Goal: Task Accomplishment & Management: Manage account settings

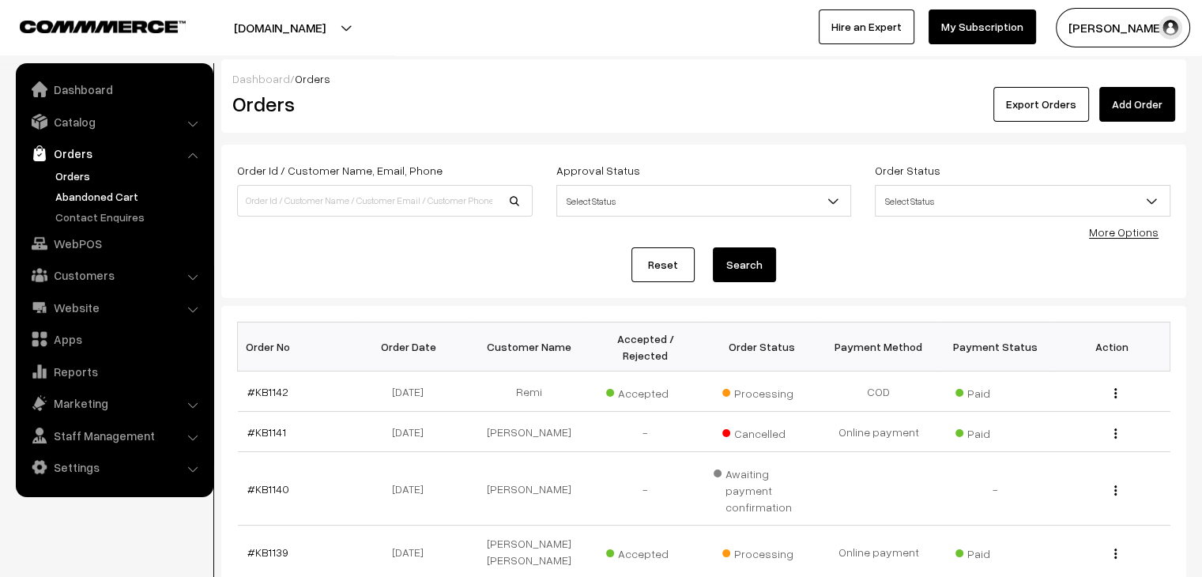
click at [67, 197] on link "Abandoned Cart" at bounding box center [129, 196] width 156 height 17
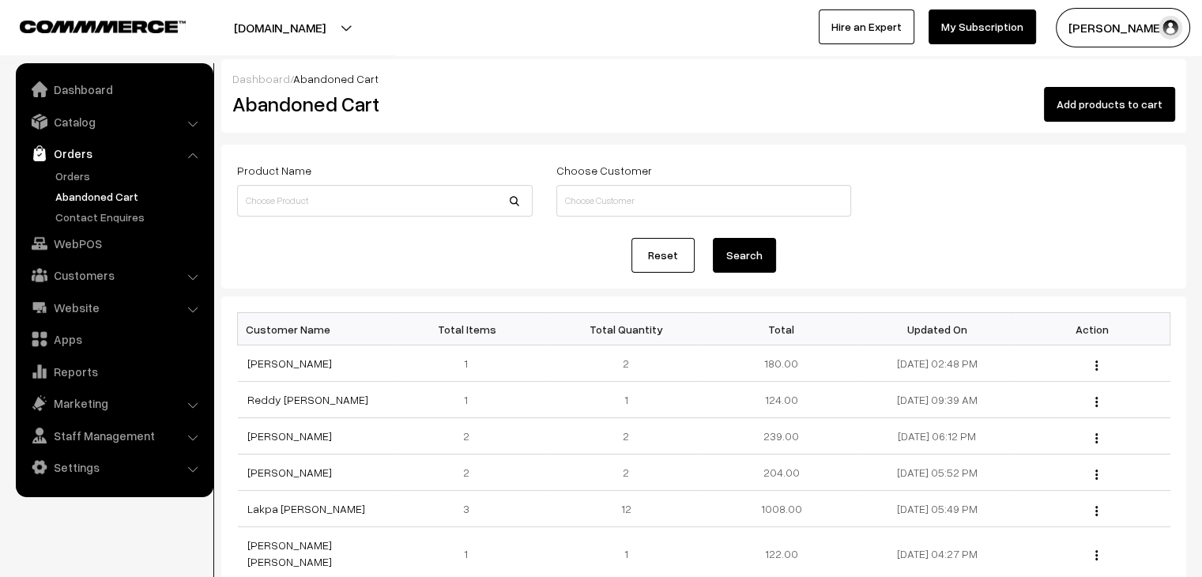
click at [67, 197] on link "Abandoned Cart" at bounding box center [129, 196] width 156 height 17
click at [101, 180] on link "Orders" at bounding box center [129, 176] width 156 height 17
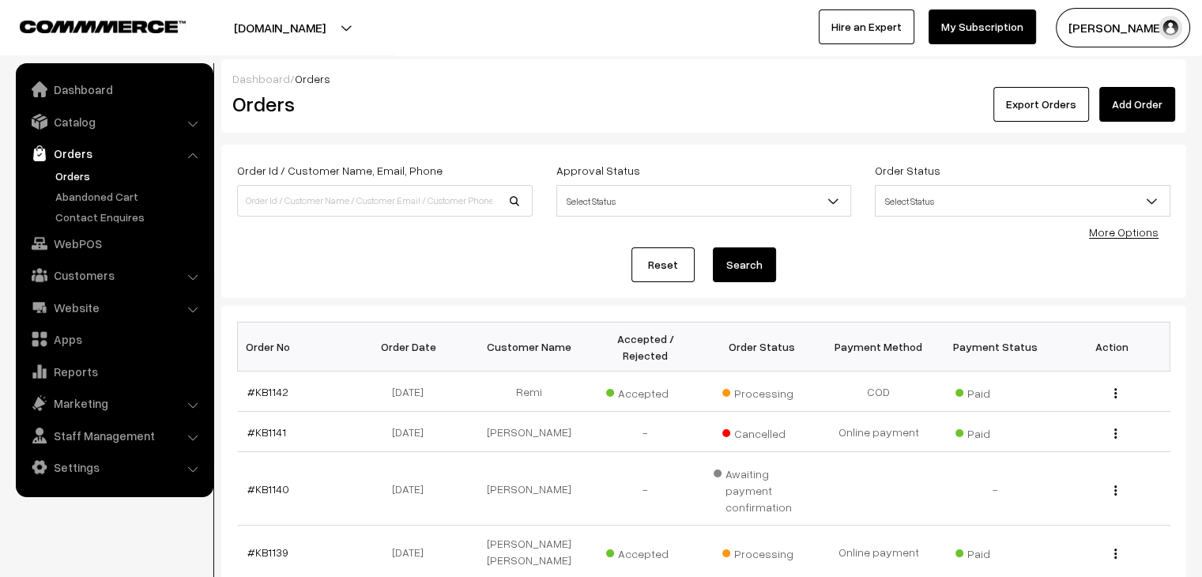
drag, startPoint x: 0, startPoint y: 0, endPoint x: 101, endPoint y: 180, distance: 206.6
drag, startPoint x: 101, startPoint y: 180, endPoint x: 329, endPoint y: 256, distance: 239.9
click at [329, 256] on div "Reset Search" at bounding box center [703, 264] width 933 height 35
click at [73, 168] on link "Orders" at bounding box center [129, 176] width 156 height 17
click at [77, 199] on link "Abandoned Cart" at bounding box center [129, 196] width 156 height 17
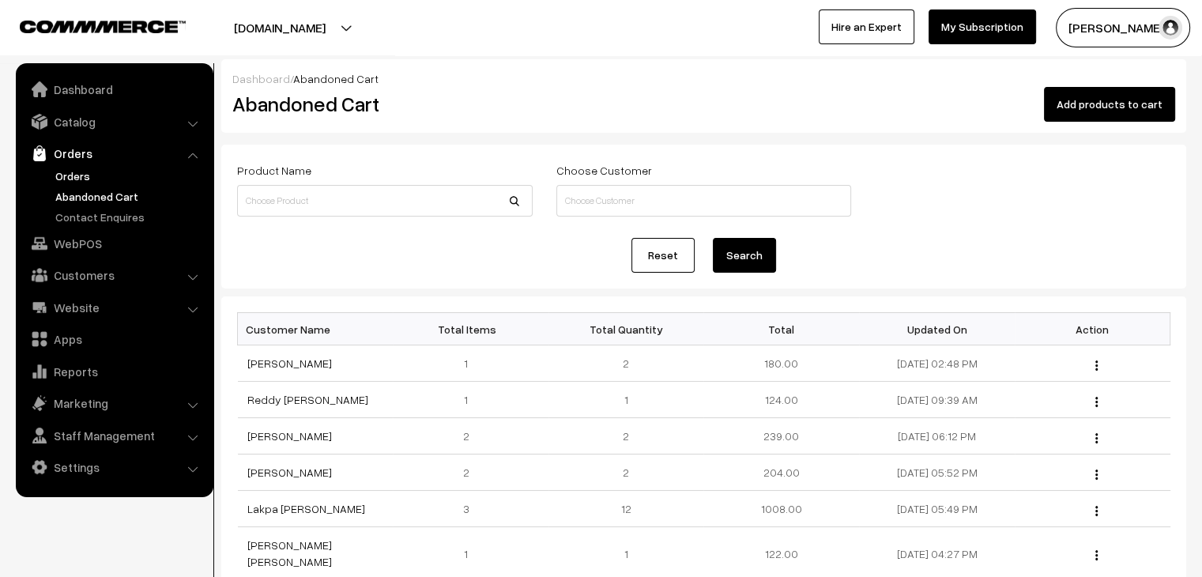
click at [76, 173] on link "Orders" at bounding box center [129, 176] width 156 height 17
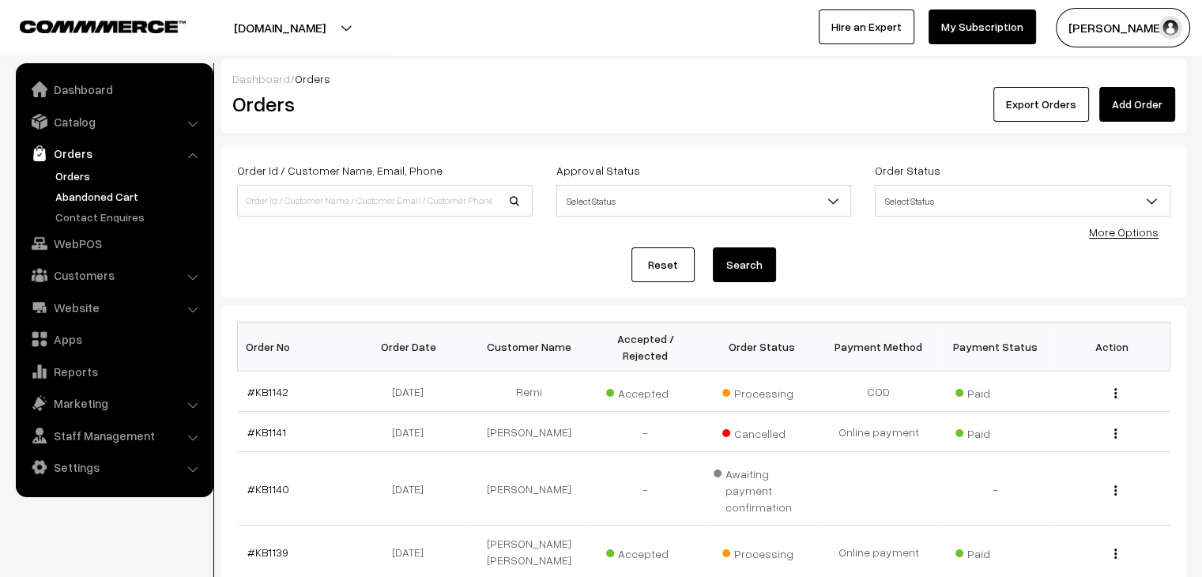
click at [125, 190] on link "Abandoned Cart" at bounding box center [129, 196] width 156 height 17
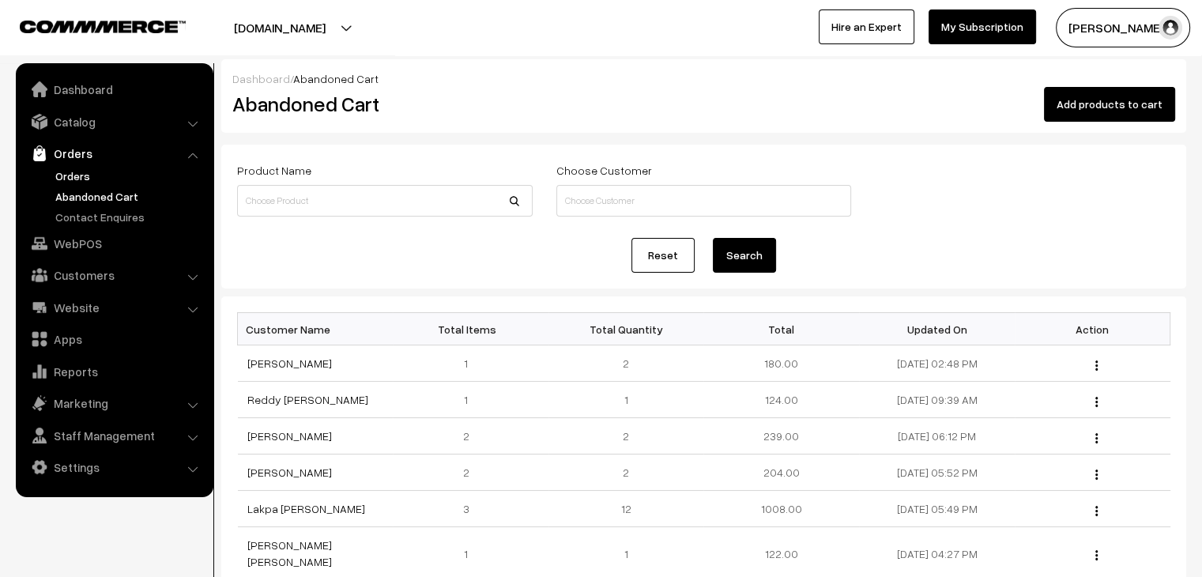
click at [84, 168] on link "Orders" at bounding box center [129, 176] width 156 height 17
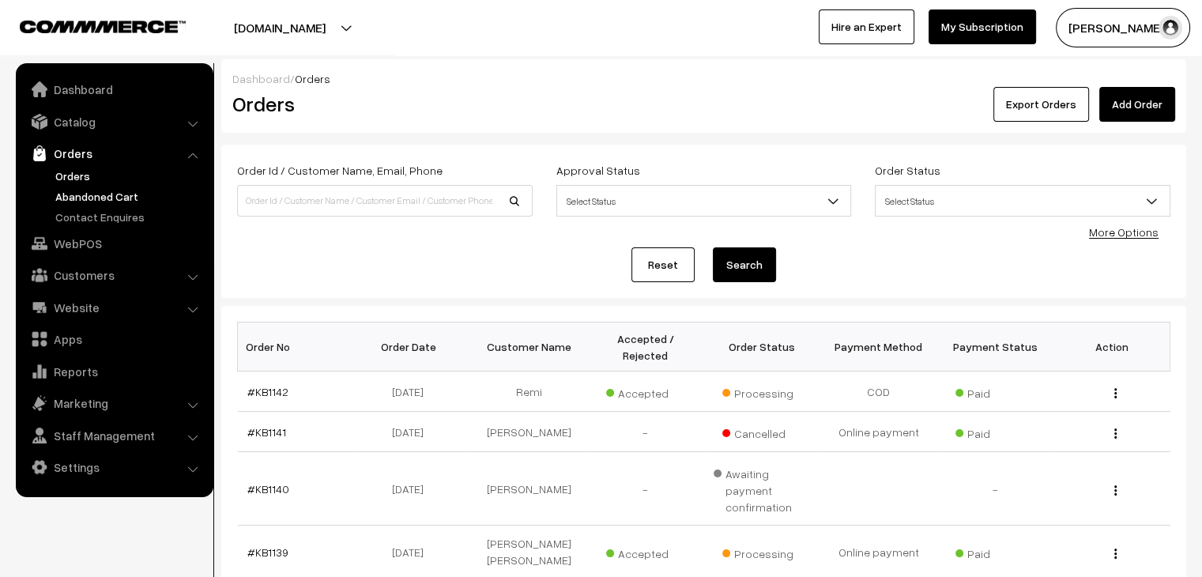
click at [66, 192] on link "Abandoned Cart" at bounding box center [129, 196] width 156 height 17
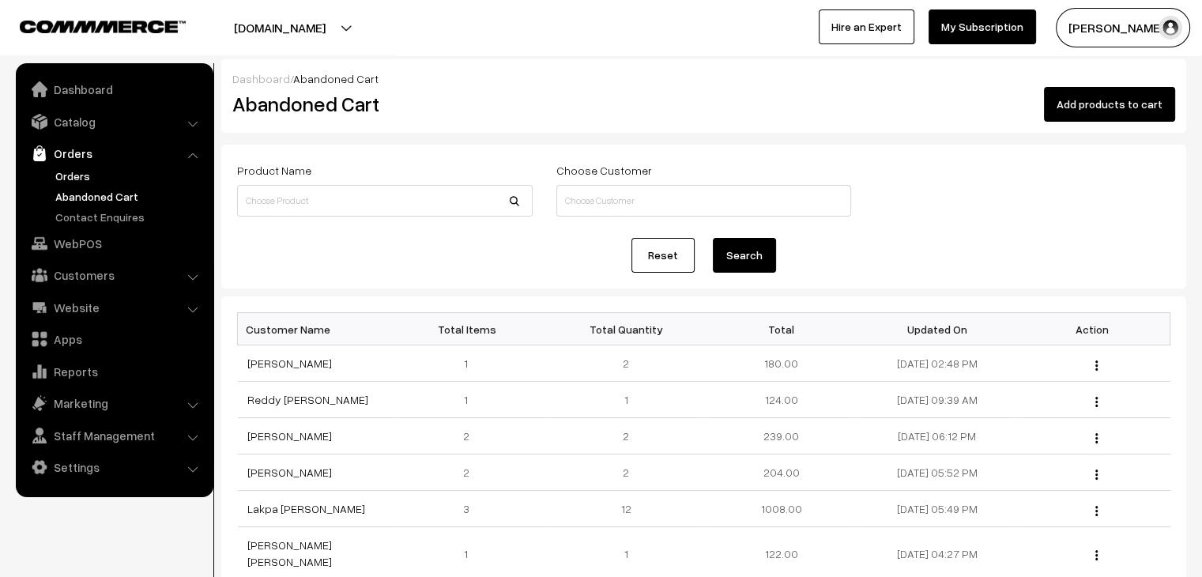
click at [68, 168] on link "Orders" at bounding box center [129, 176] width 156 height 17
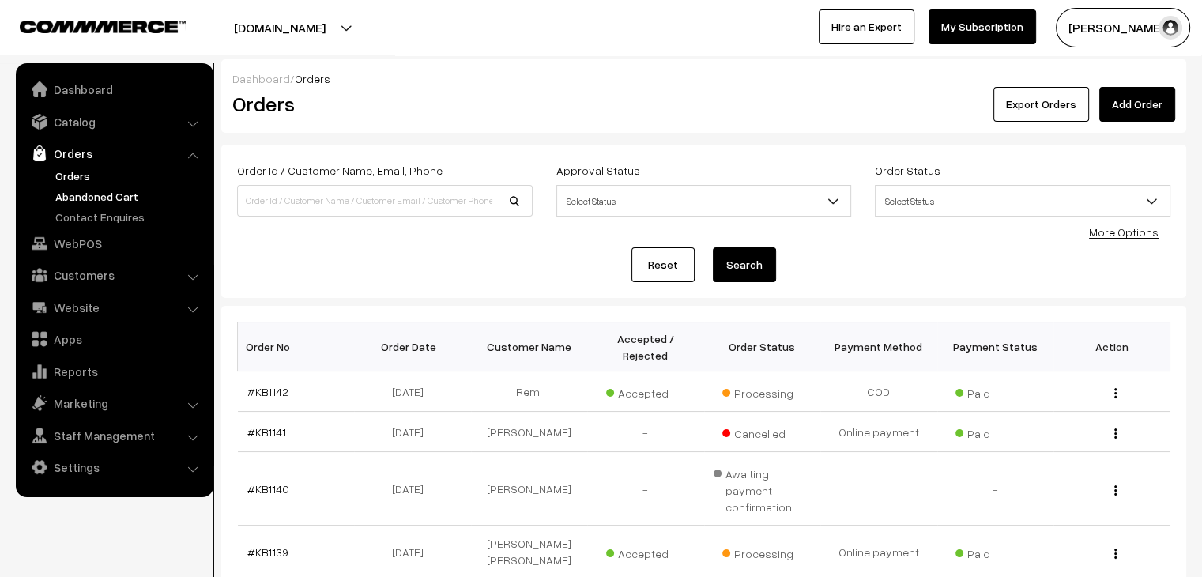
click at [115, 195] on link "Abandoned Cart" at bounding box center [129, 196] width 156 height 17
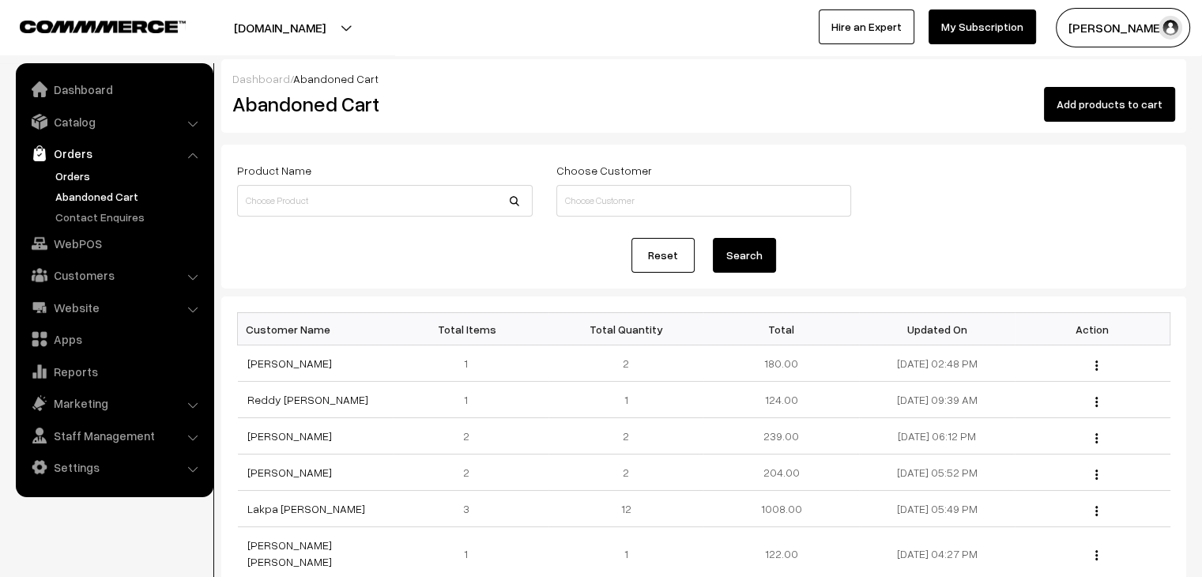
click at [73, 178] on link "Orders" at bounding box center [129, 176] width 156 height 17
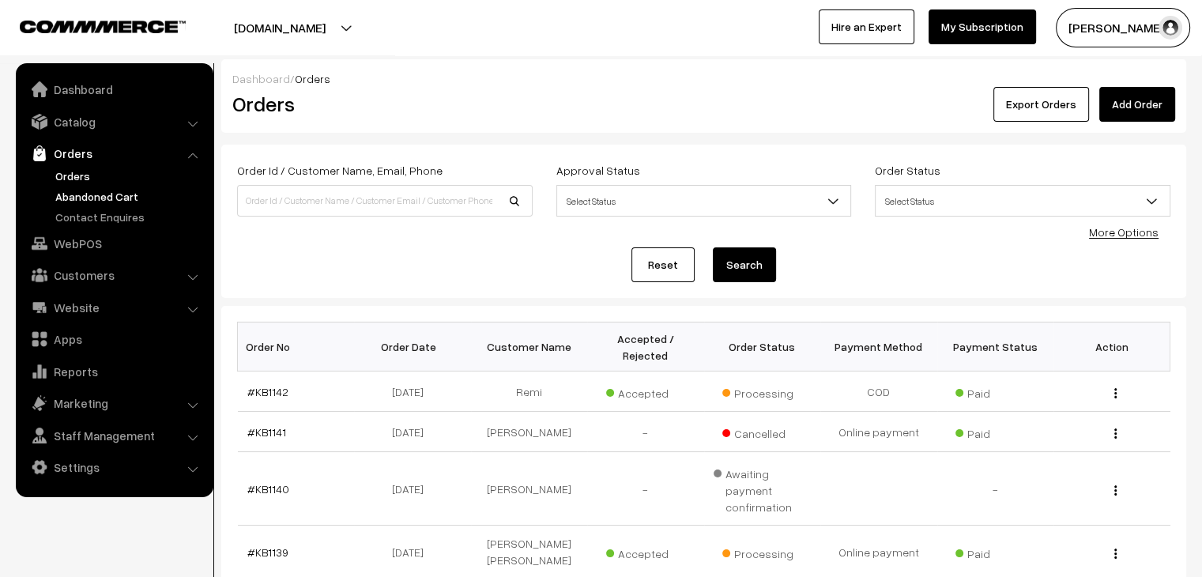
click at [114, 191] on link "Abandoned Cart" at bounding box center [129, 196] width 156 height 17
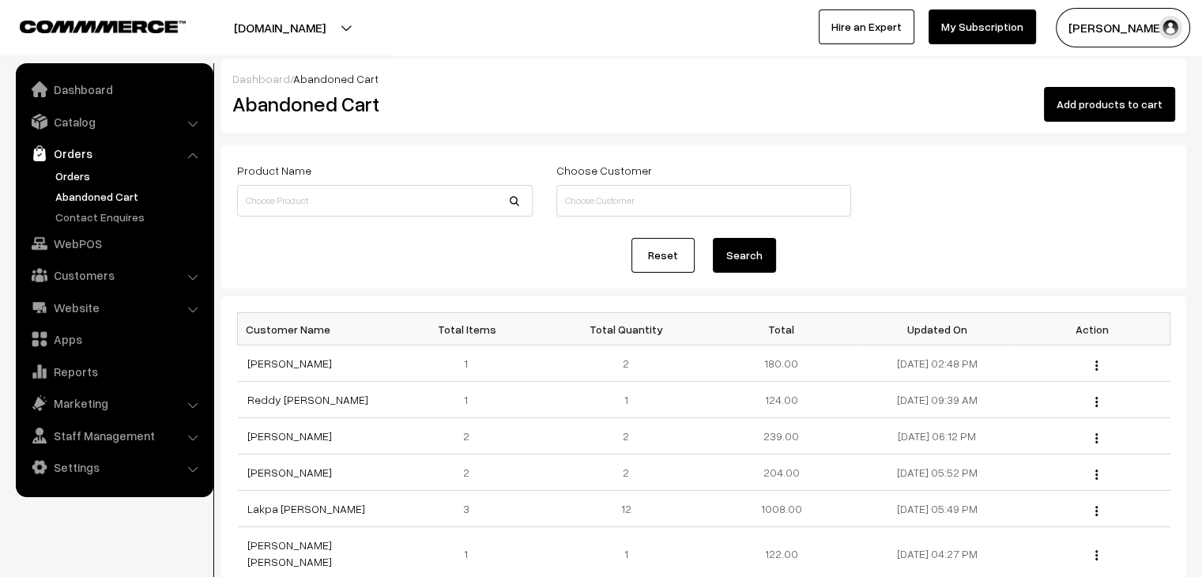
click at [87, 170] on link "Orders" at bounding box center [129, 176] width 156 height 17
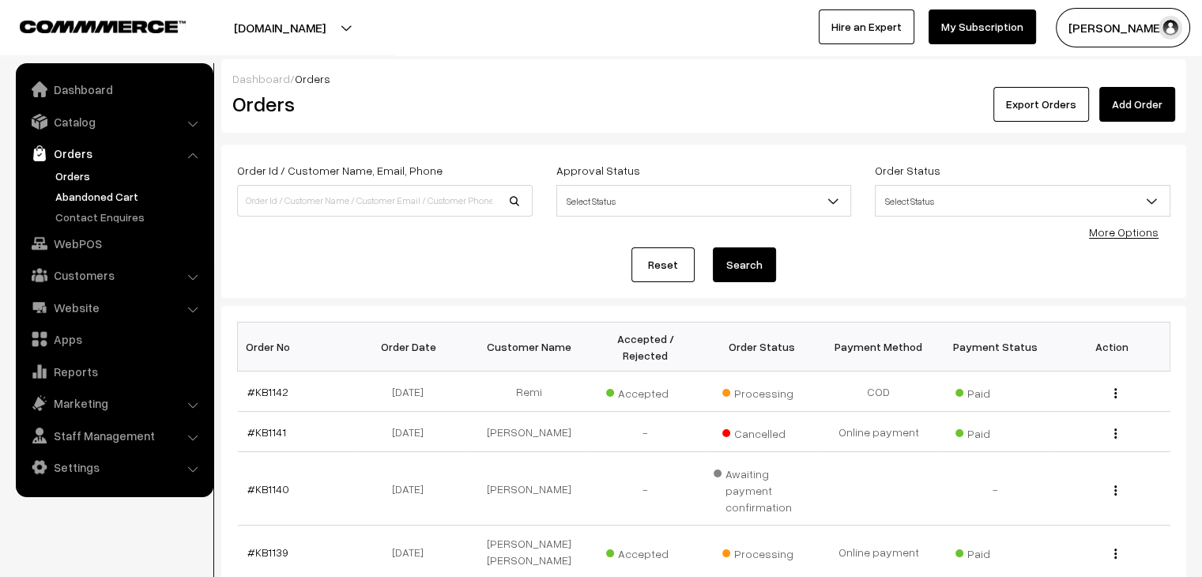
click at [107, 199] on link "Abandoned Cart" at bounding box center [129, 196] width 156 height 17
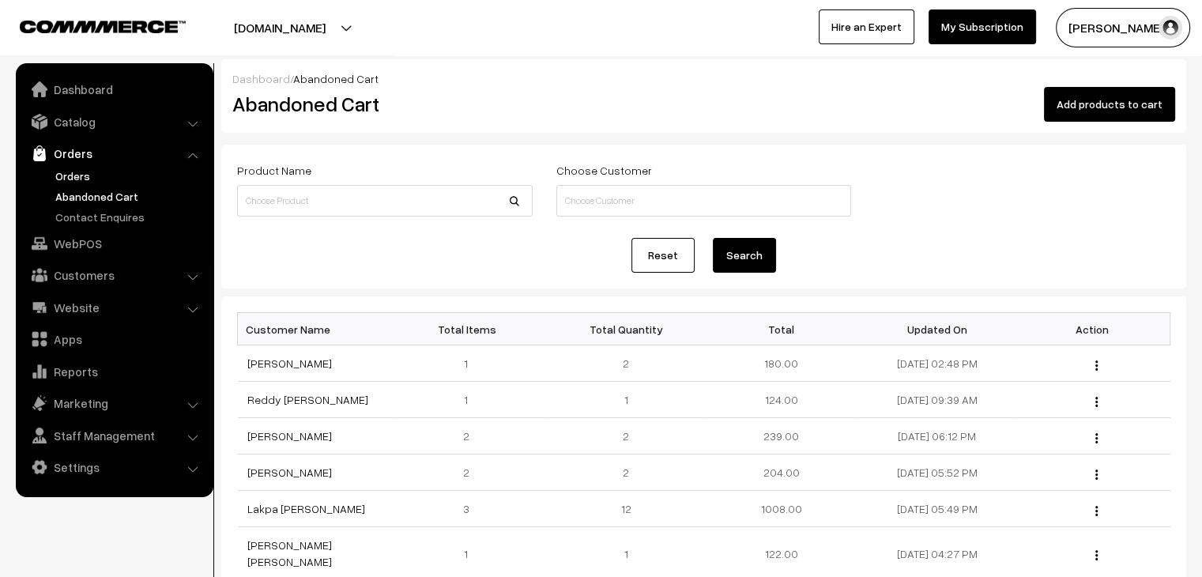
click at [62, 179] on link "Orders" at bounding box center [129, 176] width 156 height 17
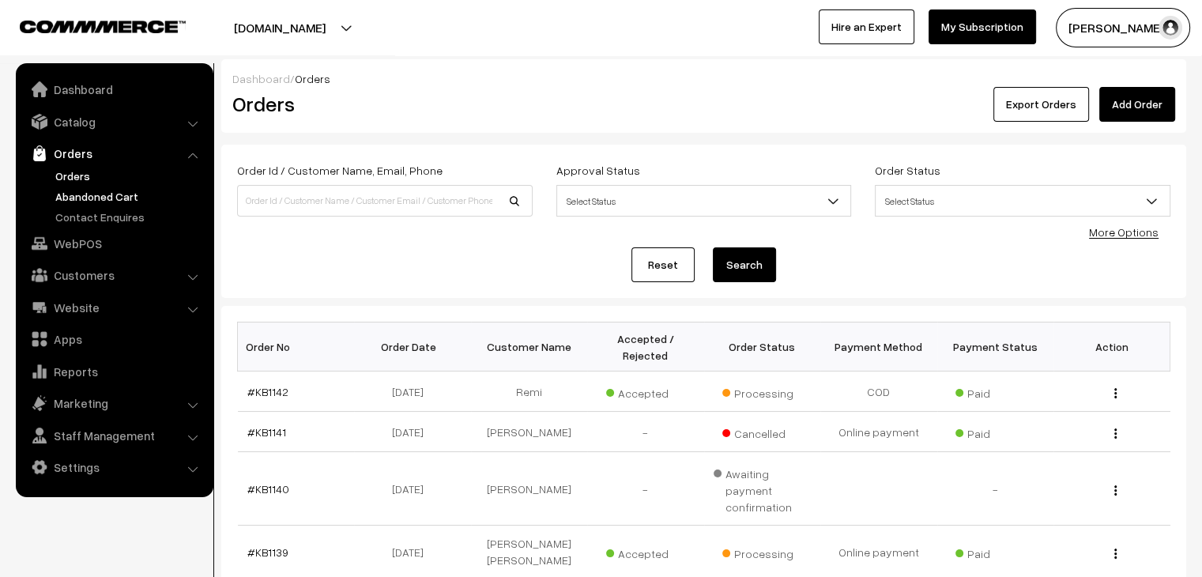
click at [104, 197] on link "Abandoned Cart" at bounding box center [129, 196] width 156 height 17
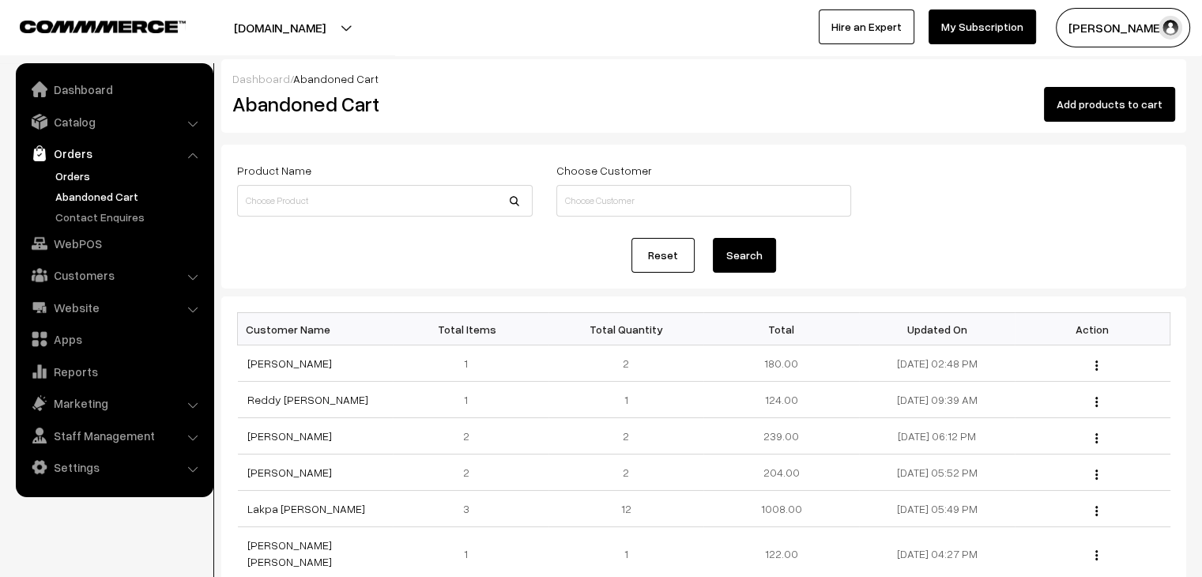
click at [108, 168] on link "Orders" at bounding box center [129, 176] width 156 height 17
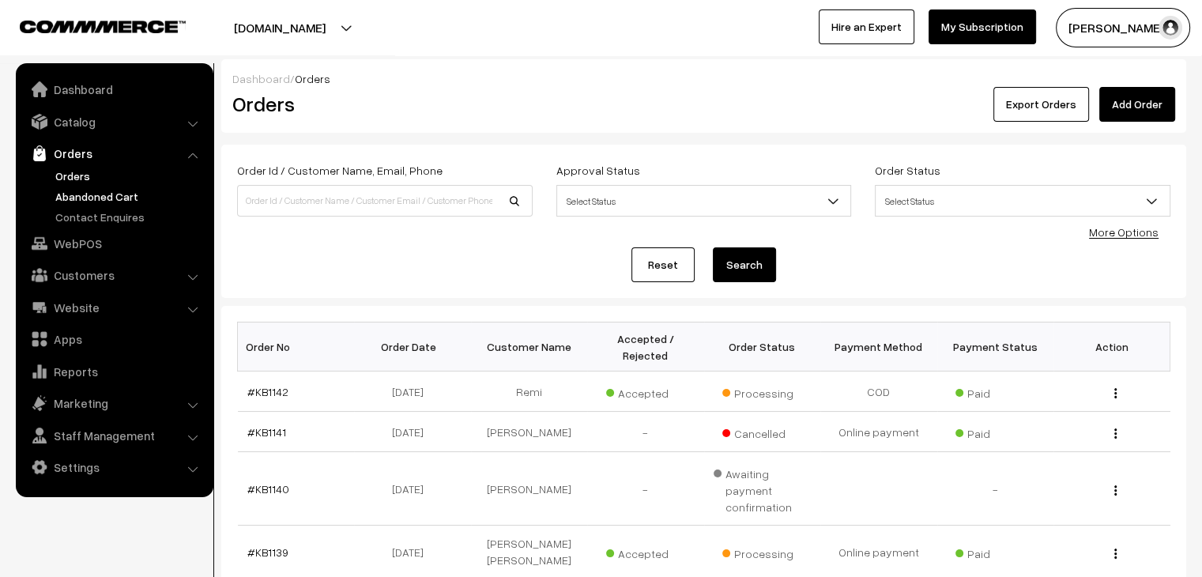
click at [134, 201] on link "Abandoned Cart" at bounding box center [129, 196] width 156 height 17
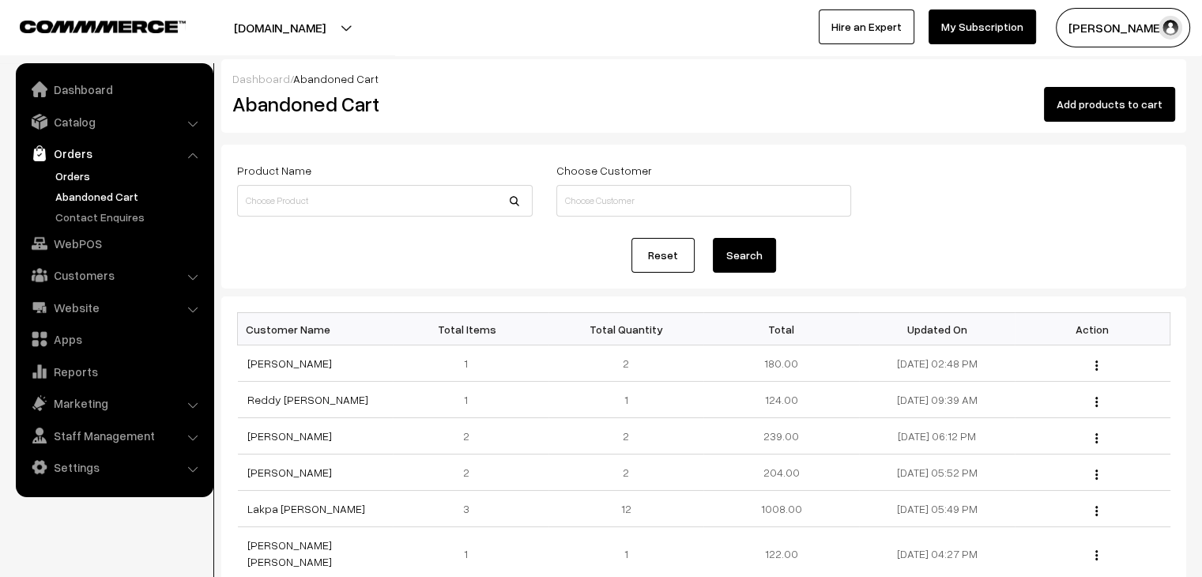
click at [81, 179] on link "Orders" at bounding box center [129, 176] width 156 height 17
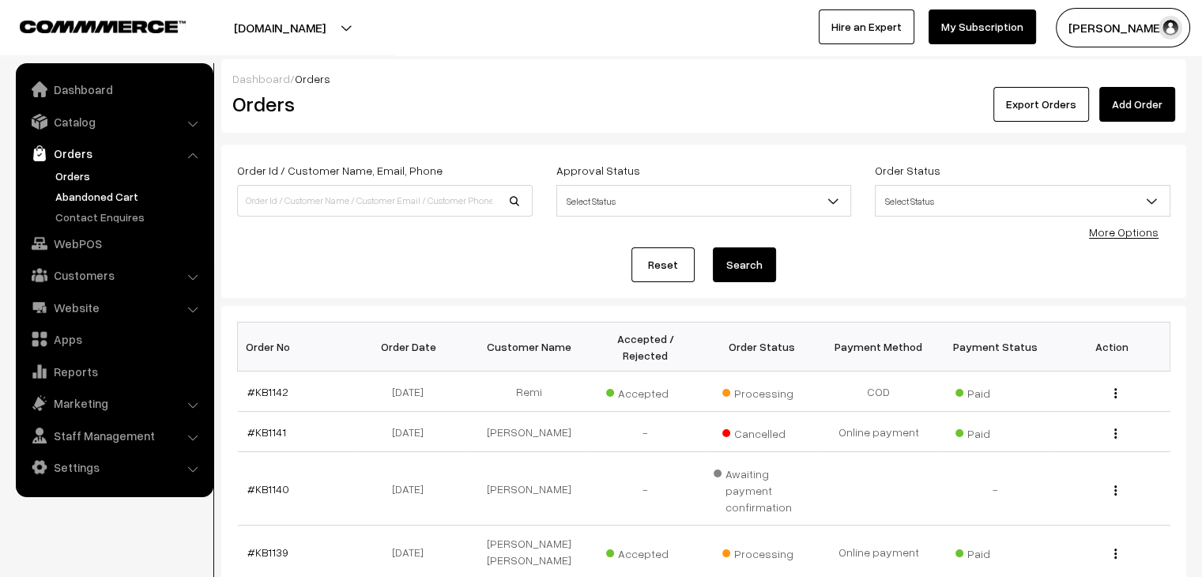
click at [124, 198] on link "Abandoned Cart" at bounding box center [129, 196] width 156 height 17
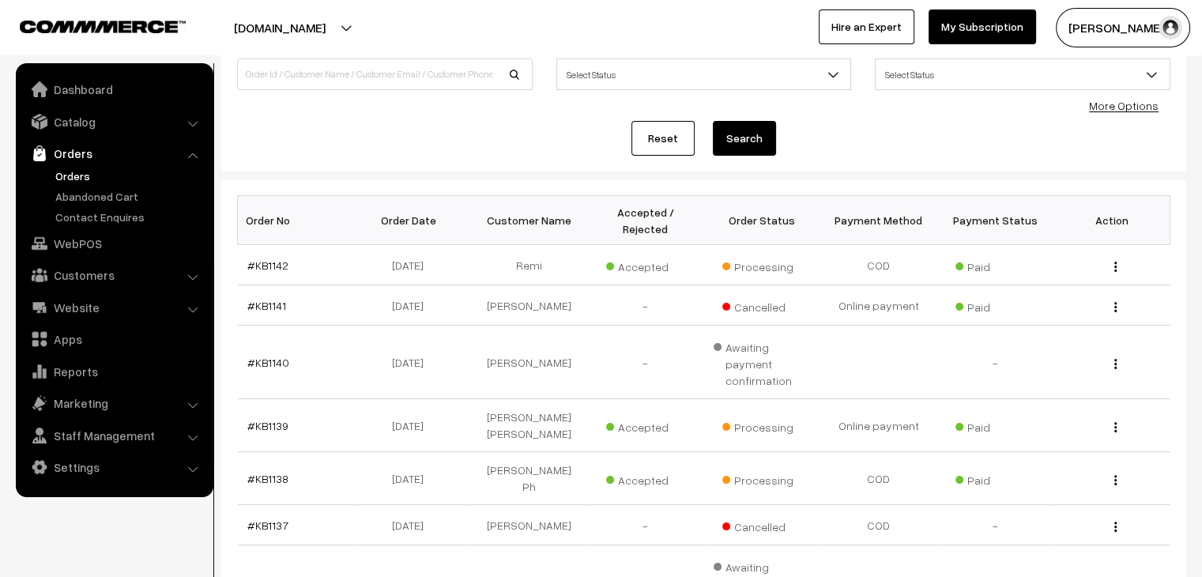
scroll to position [130, 0]
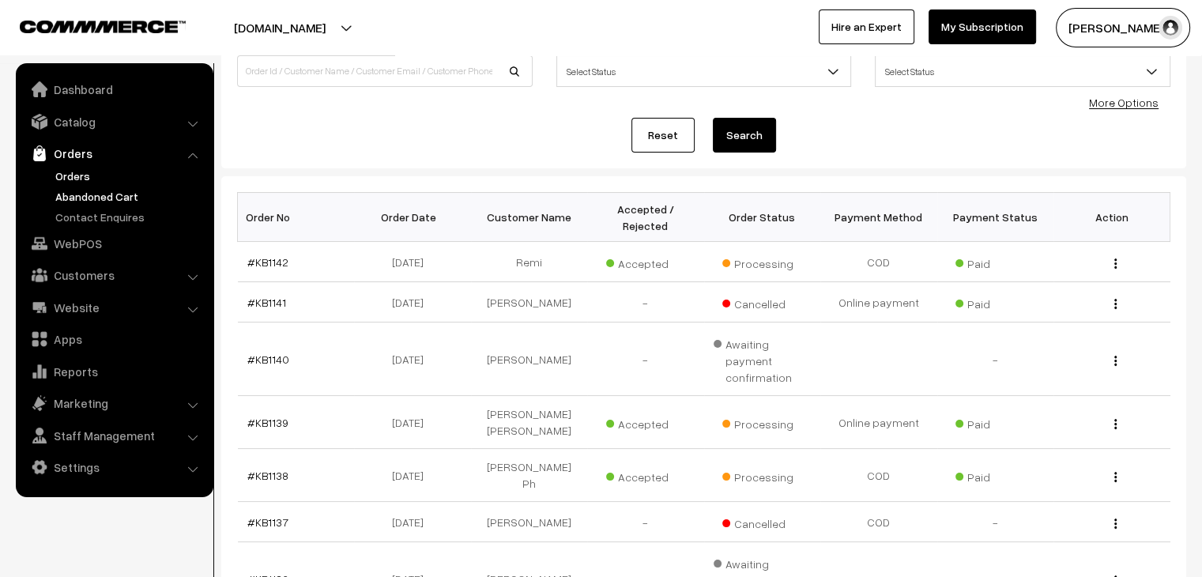
click at [101, 190] on link "Abandoned Cart" at bounding box center [129, 196] width 156 height 17
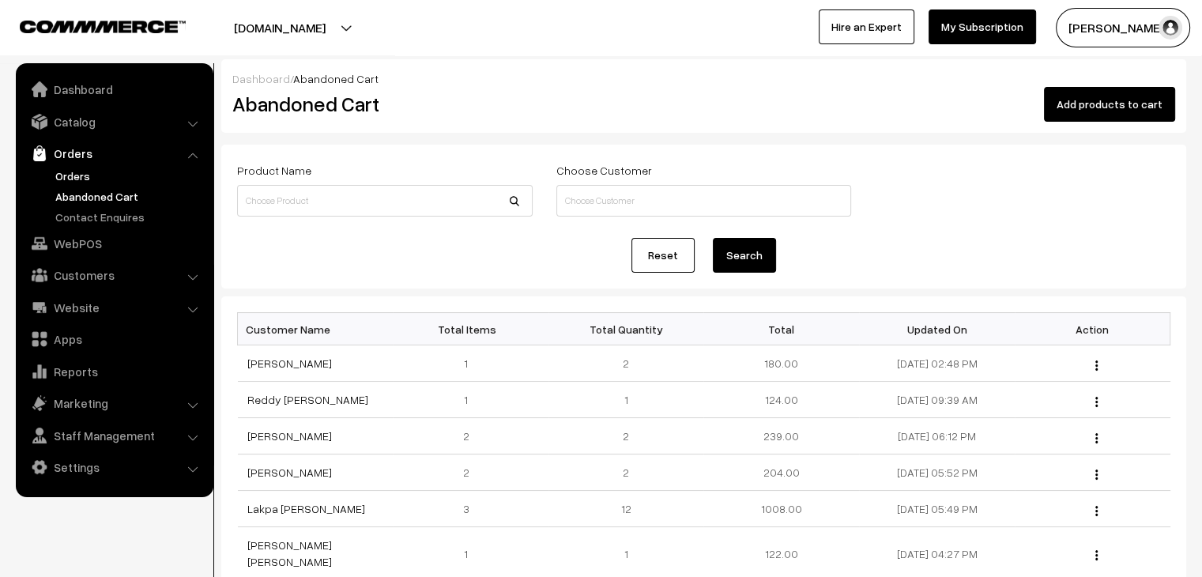
drag, startPoint x: 0, startPoint y: 0, endPoint x: 59, endPoint y: 175, distance: 184.4
click at [59, 175] on ul "Orders" at bounding box center [115, 197] width 190 height 58
click at [59, 175] on link "Orders" at bounding box center [129, 176] width 156 height 17
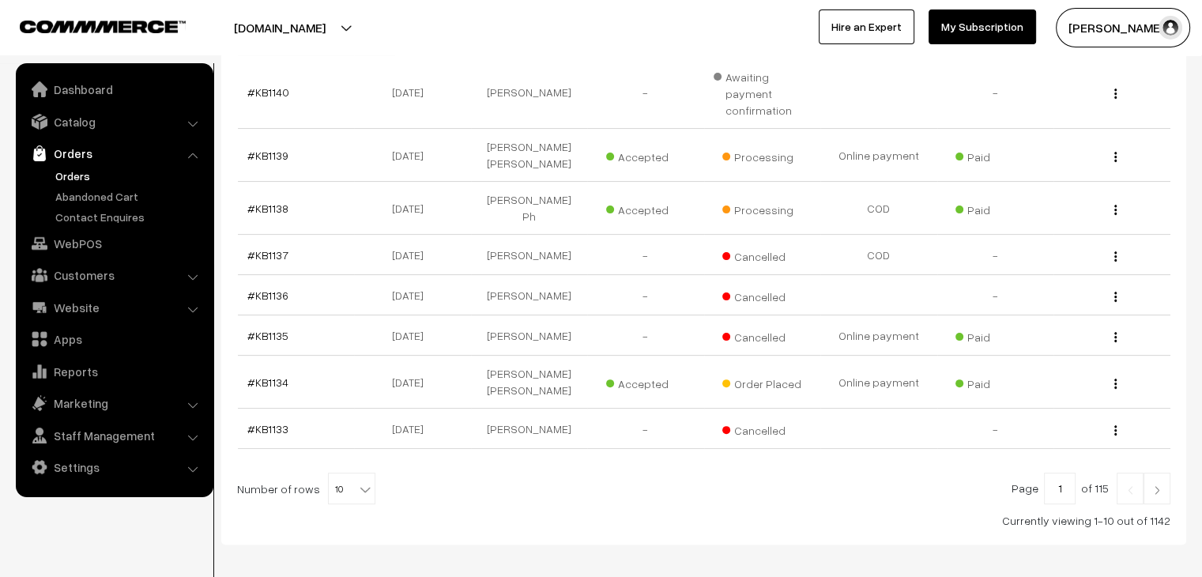
scroll to position [420, 0]
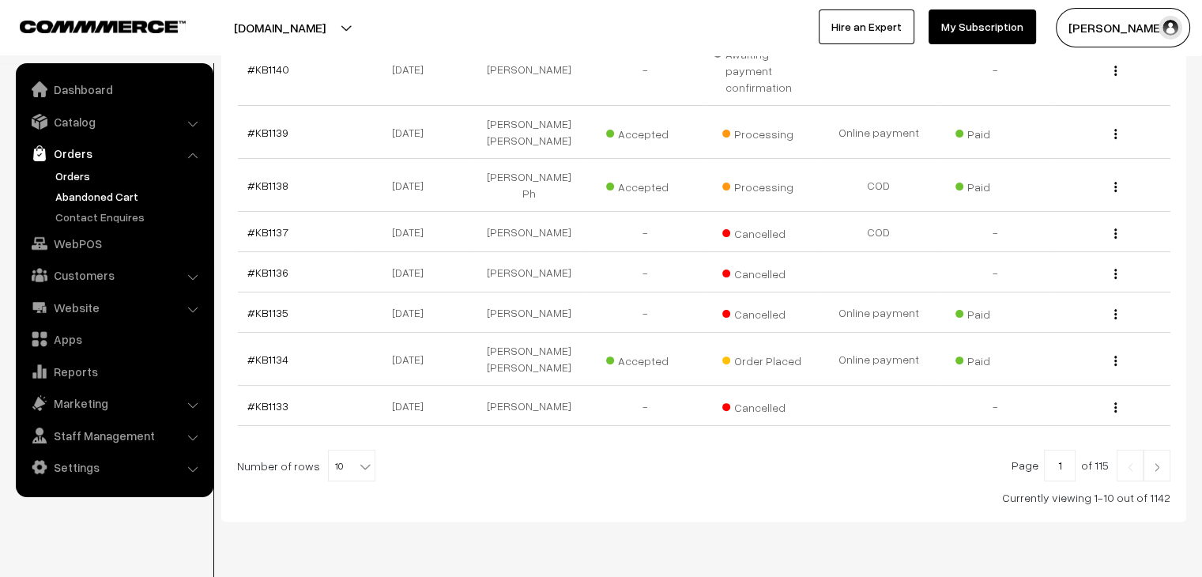
click at [139, 188] on link "Abandoned Cart" at bounding box center [129, 196] width 156 height 17
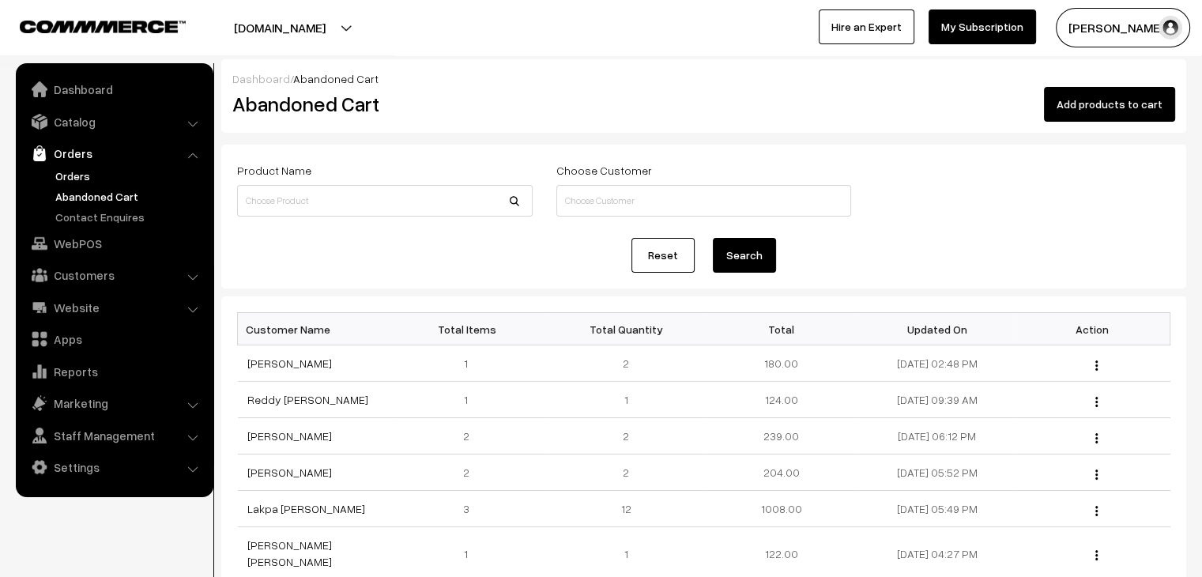
click at [81, 171] on link "Orders" at bounding box center [129, 176] width 156 height 17
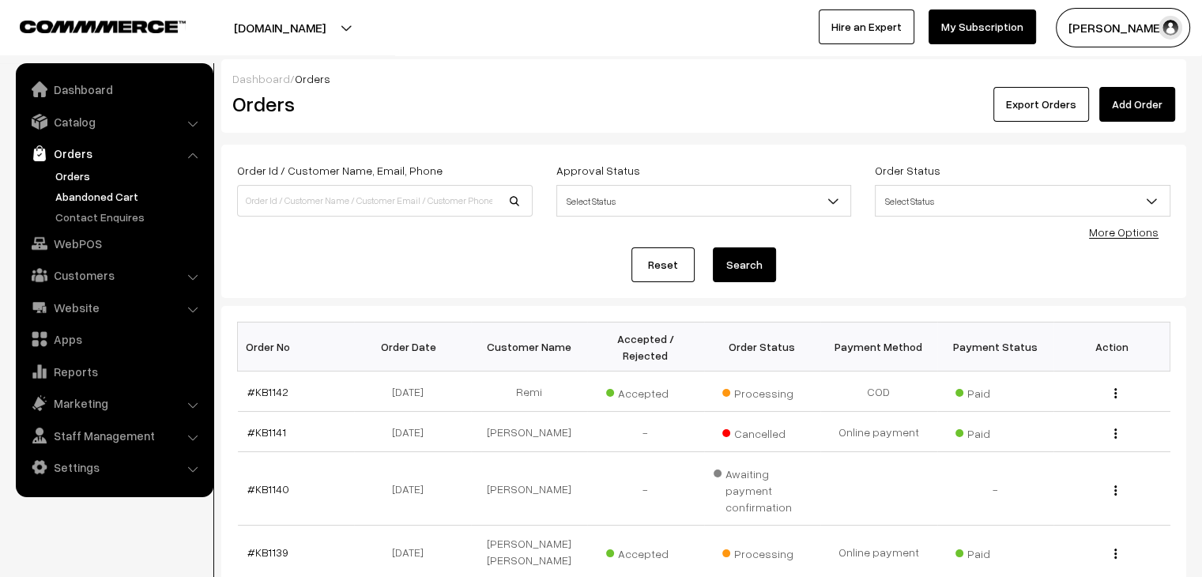
click at [81, 190] on link "Abandoned Cart" at bounding box center [129, 196] width 156 height 17
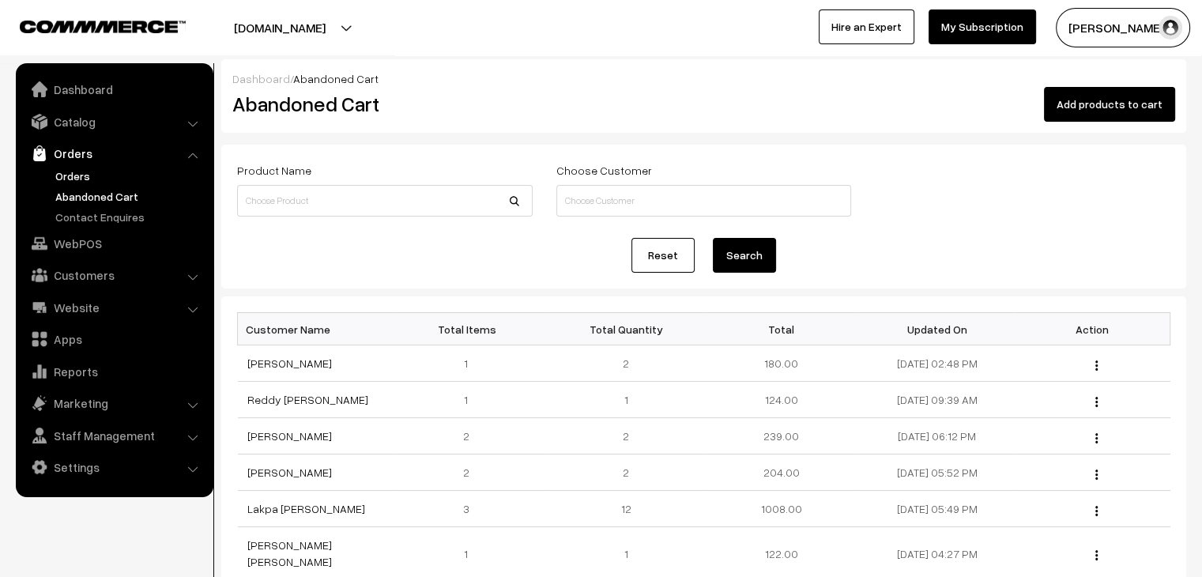
click at [78, 183] on link "Orders" at bounding box center [129, 176] width 156 height 17
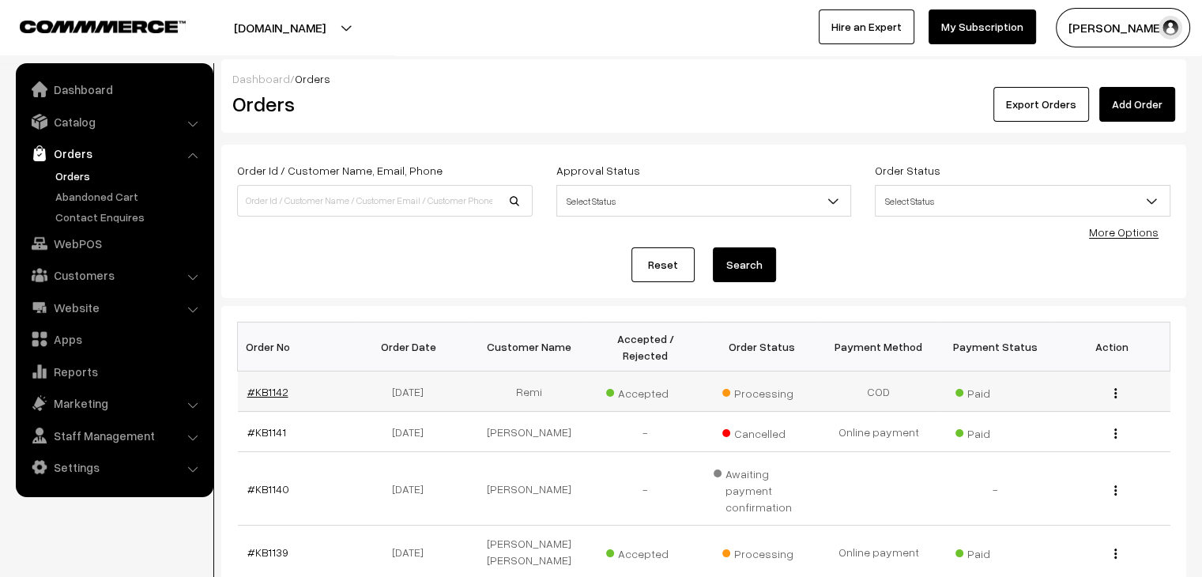
click at [265, 385] on link "#KB1142" at bounding box center [267, 391] width 41 height 13
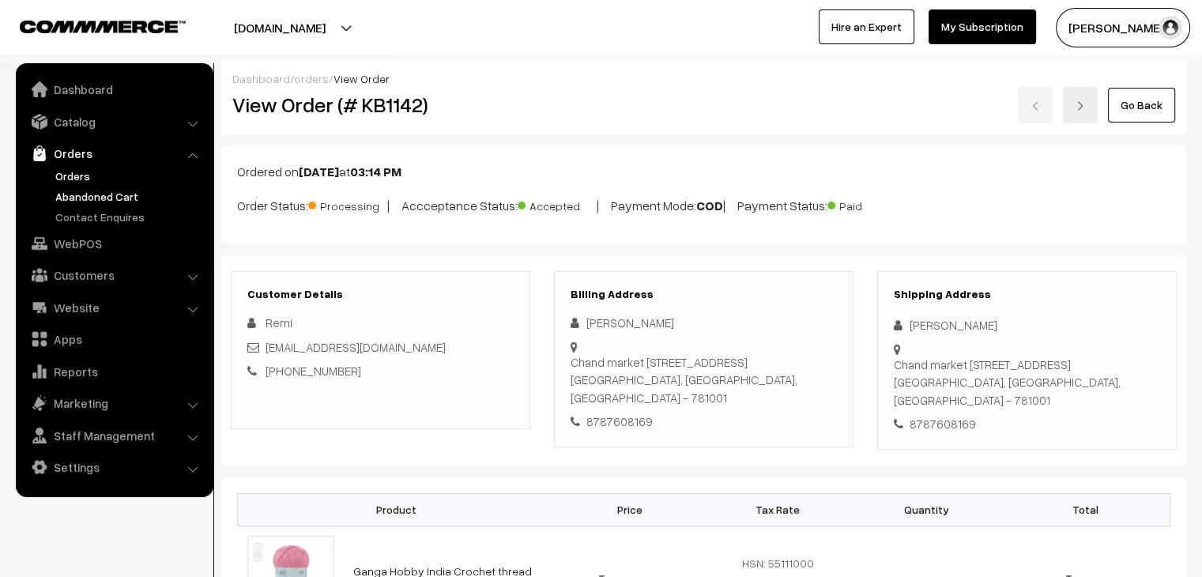
click at [137, 190] on link "Abandoned Cart" at bounding box center [129, 196] width 156 height 17
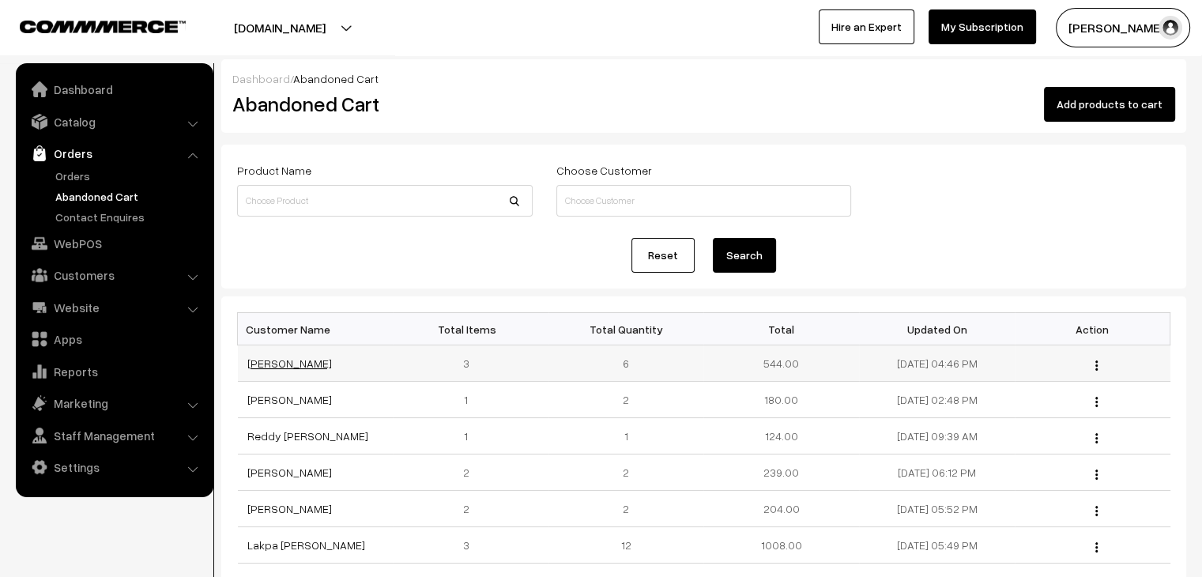
click at [250, 361] on link "Baijayanti Rai" at bounding box center [289, 362] width 85 height 13
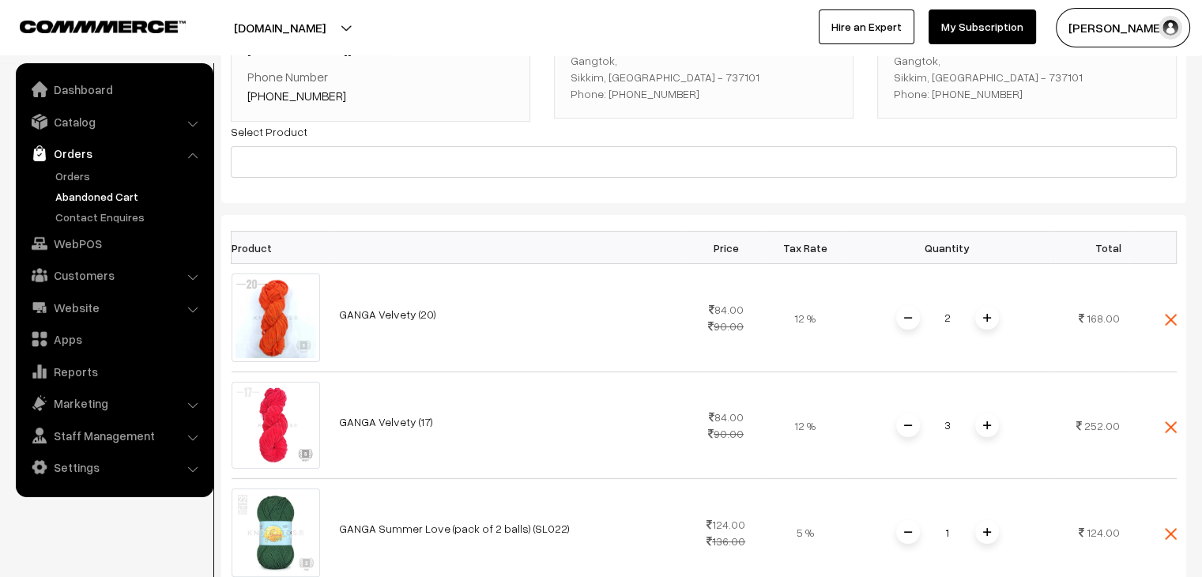
scroll to position [199, 0]
click at [69, 171] on link "Orders" at bounding box center [129, 176] width 156 height 17
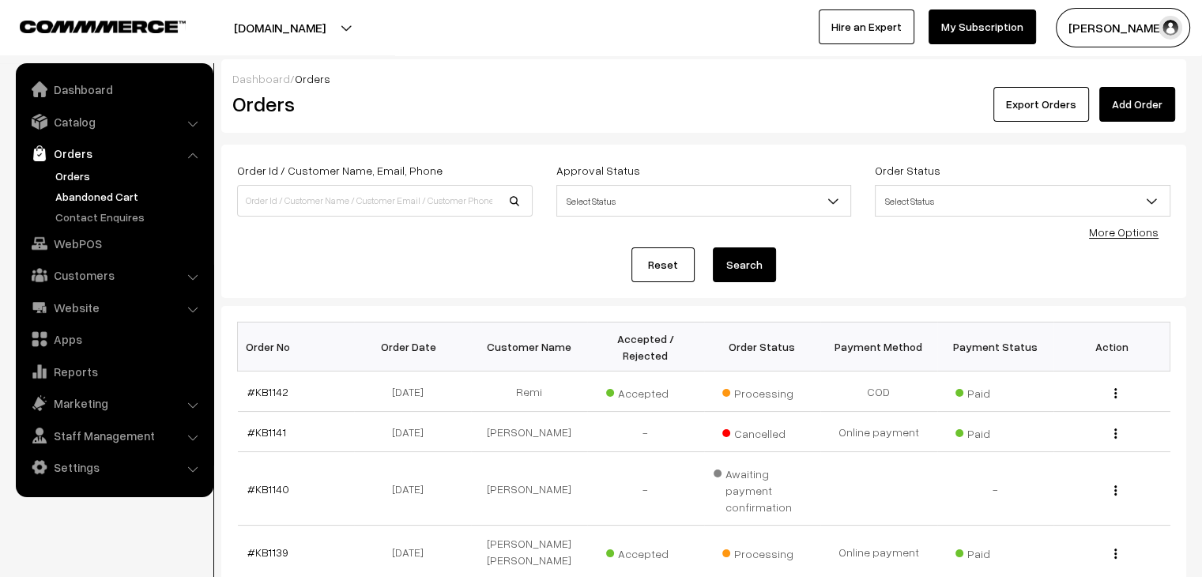
click at [111, 189] on link "Abandoned Cart" at bounding box center [129, 196] width 156 height 17
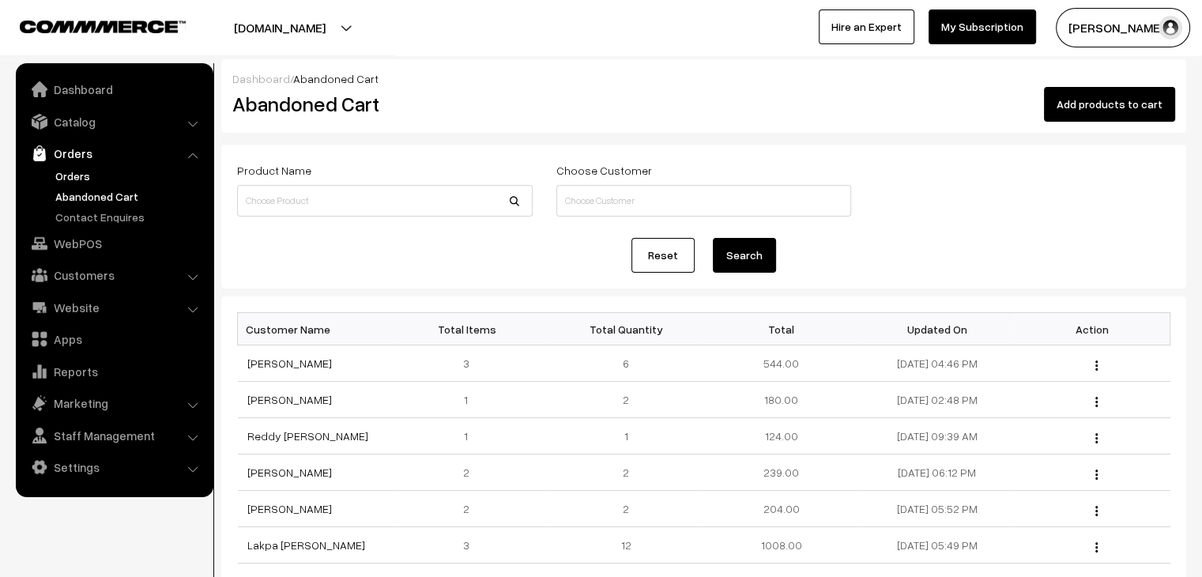
click at [77, 178] on link "Orders" at bounding box center [129, 176] width 156 height 17
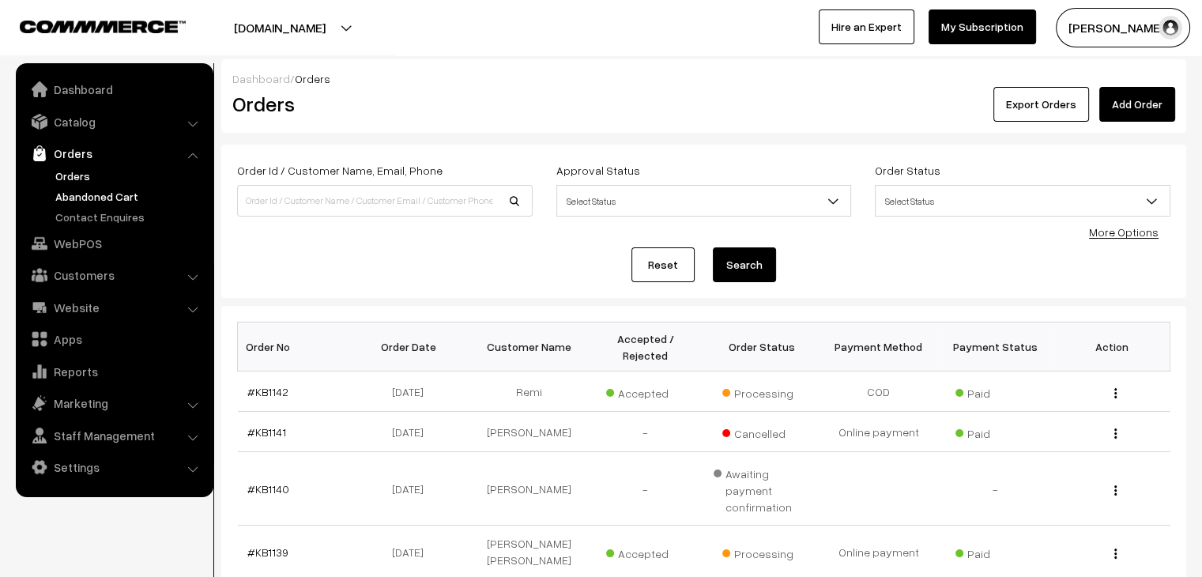
click at [111, 202] on link "Abandoned Cart" at bounding box center [129, 196] width 156 height 17
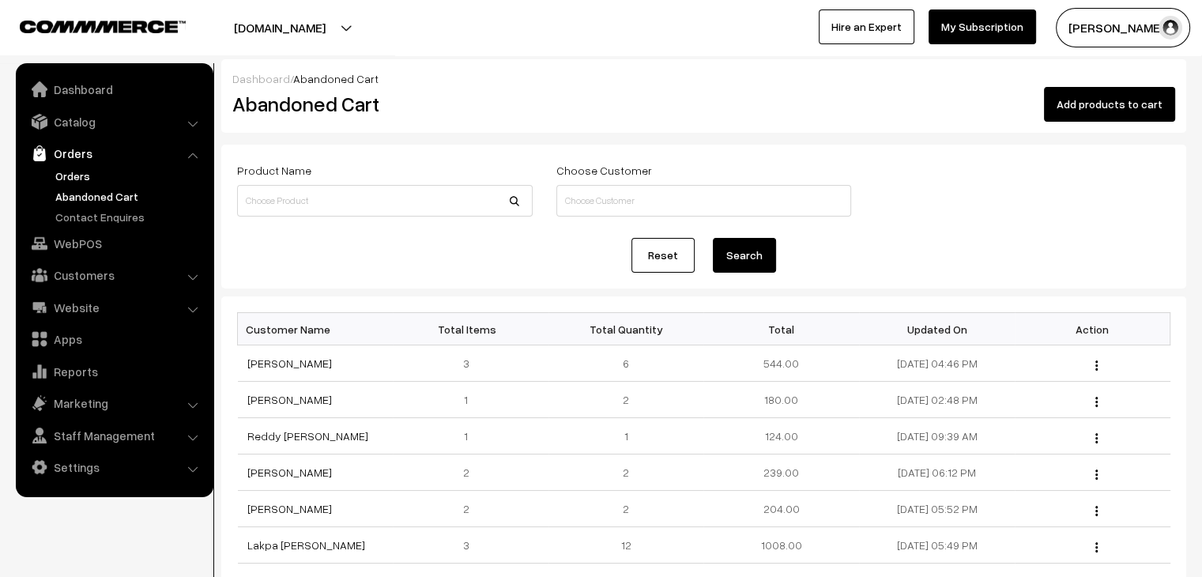
click at [88, 175] on link "Orders" at bounding box center [129, 176] width 156 height 17
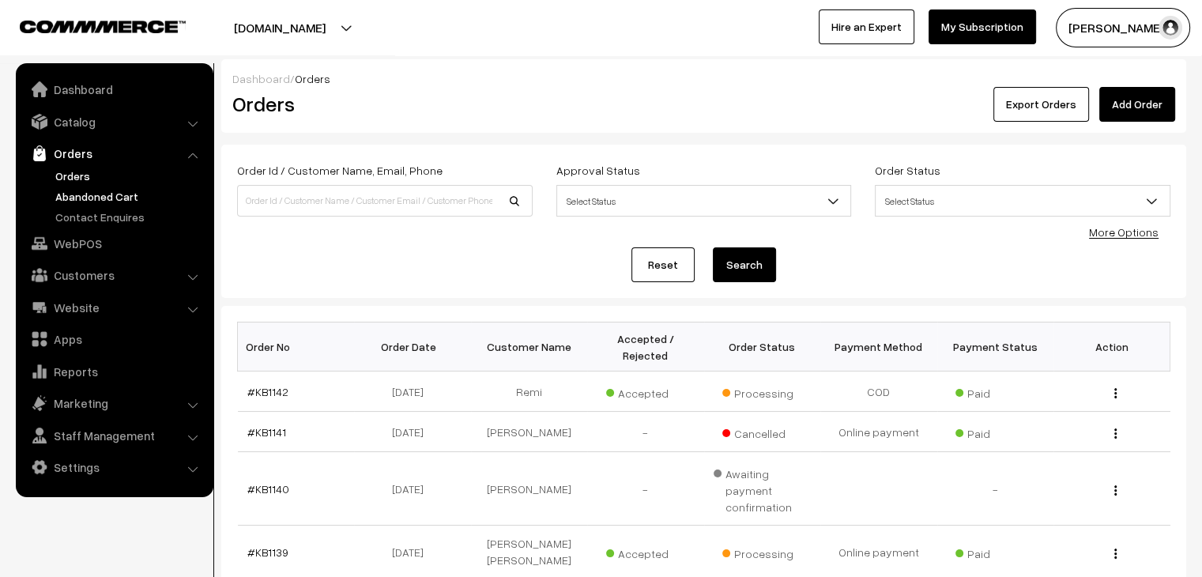
click at [82, 197] on link "Abandoned Cart" at bounding box center [129, 196] width 156 height 17
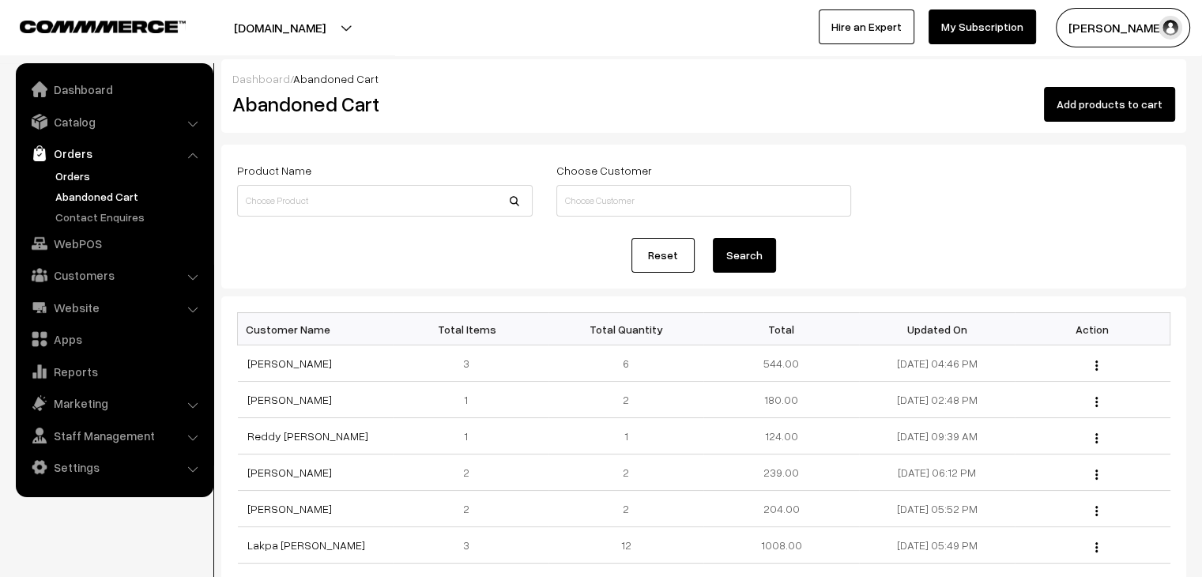
click at [78, 179] on link "Orders" at bounding box center [129, 176] width 156 height 17
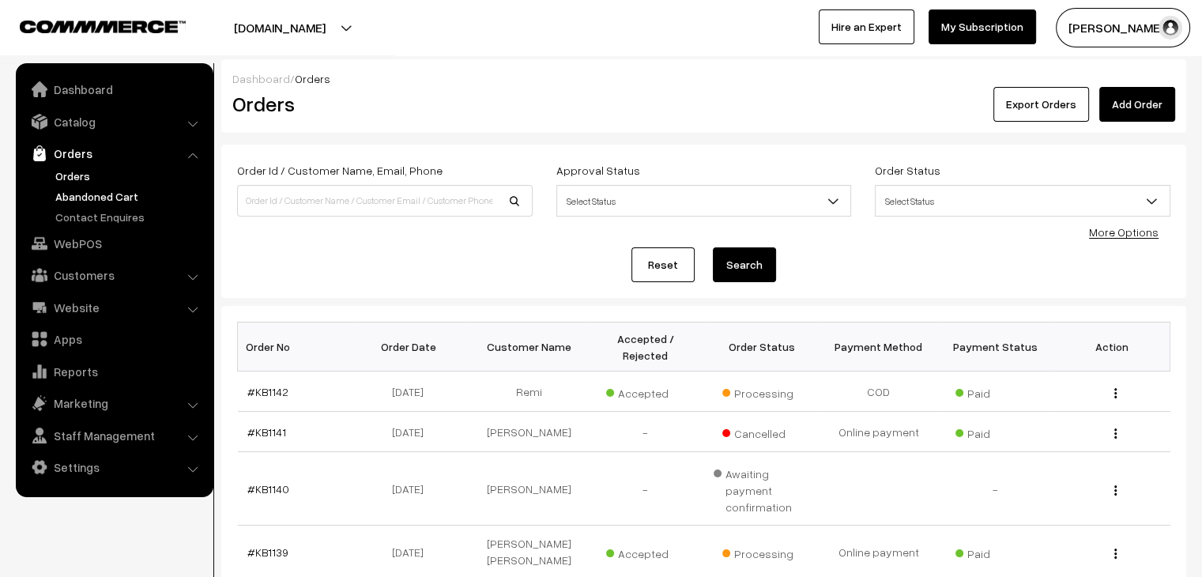
click at [85, 198] on link "Abandoned Cart" at bounding box center [129, 196] width 156 height 17
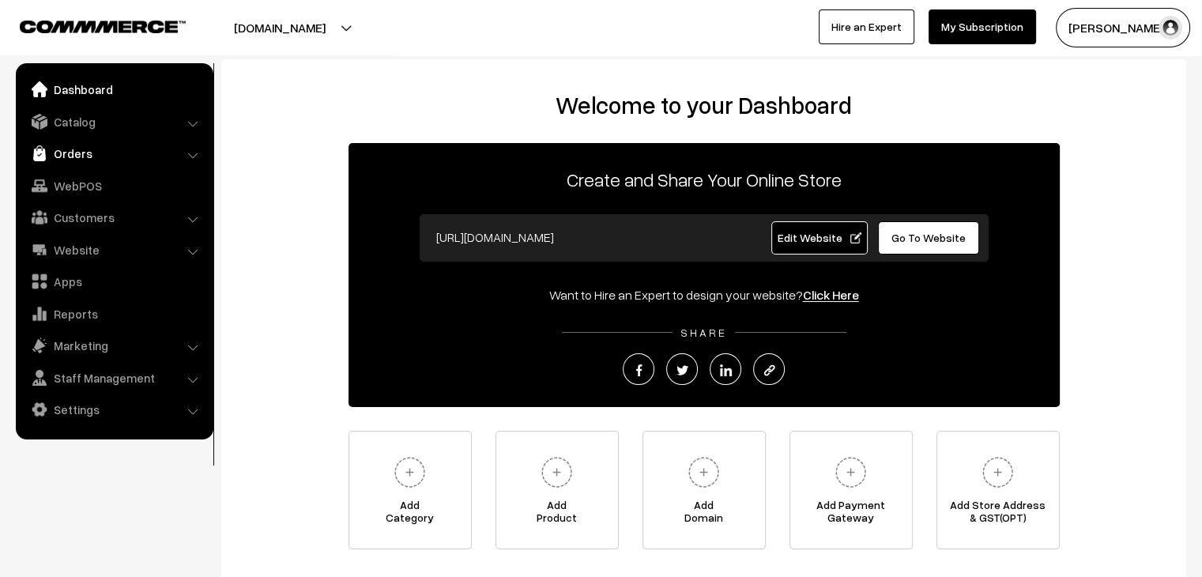
click at [147, 156] on link "Orders" at bounding box center [114, 153] width 188 height 28
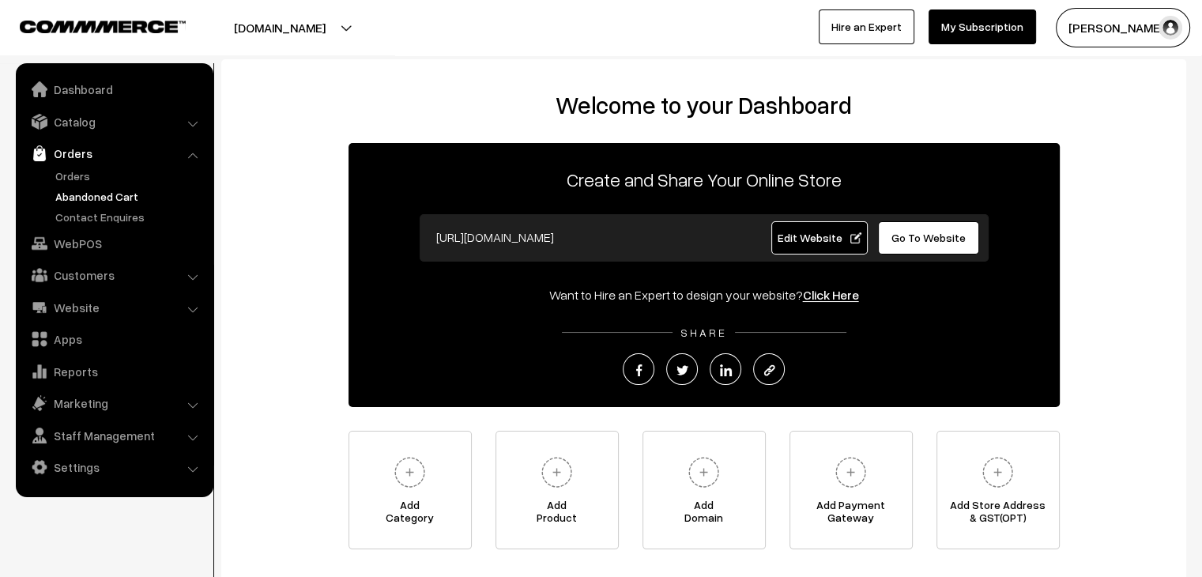
click at [102, 190] on link "Abandoned Cart" at bounding box center [129, 196] width 156 height 17
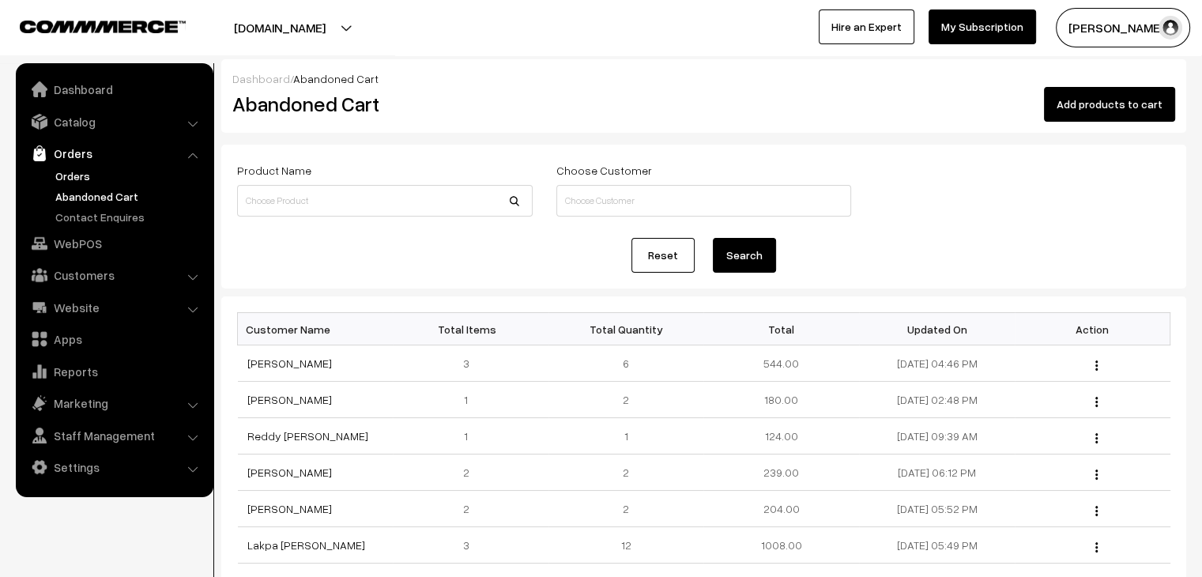
click at [91, 181] on link "Orders" at bounding box center [129, 176] width 156 height 17
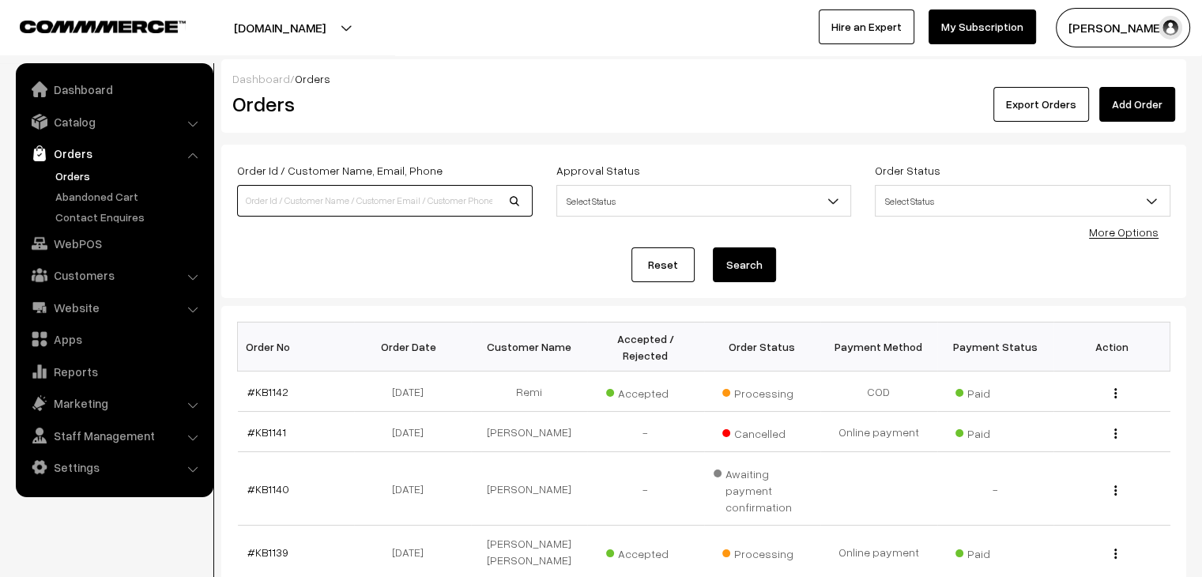
click at [342, 204] on input at bounding box center [385, 201] width 296 height 32
type input "[PERSON_NAME]"
click at [713, 247] on button "Search" at bounding box center [744, 264] width 63 height 35
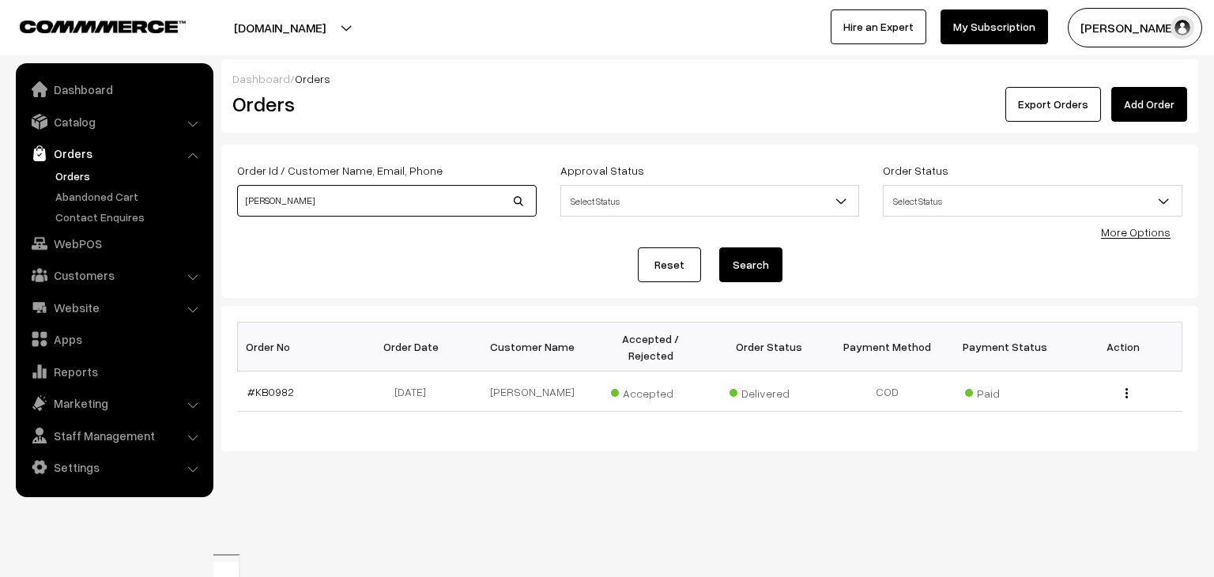
click at [291, 196] on input "fatema" at bounding box center [386, 201] width 299 height 32
type input "sak"
click at [719, 247] on button "Search" at bounding box center [750, 264] width 63 height 35
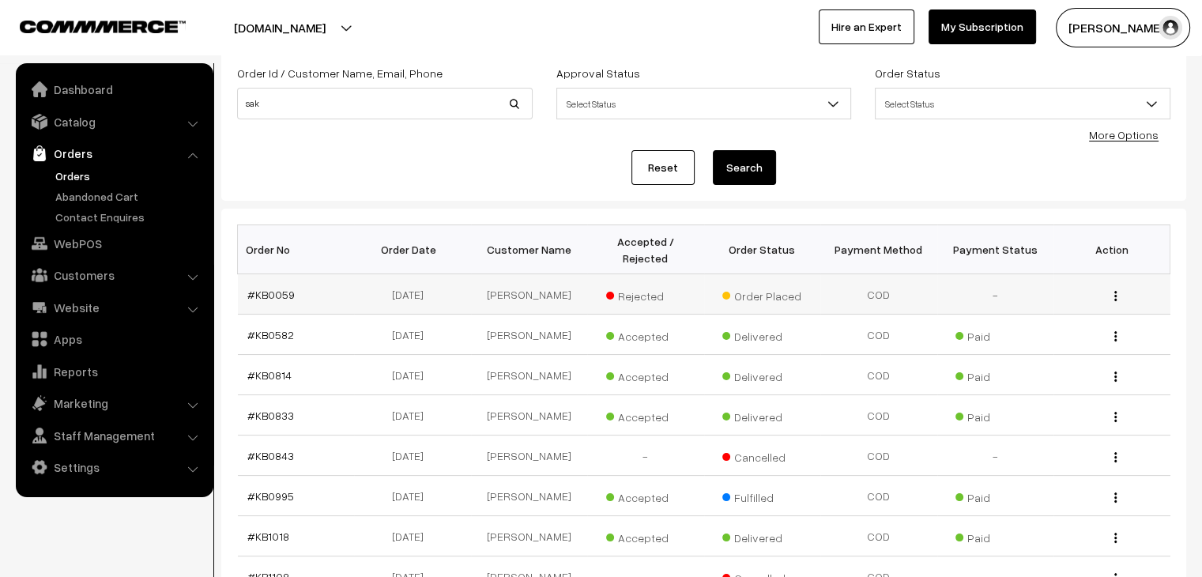
scroll to position [119, 0]
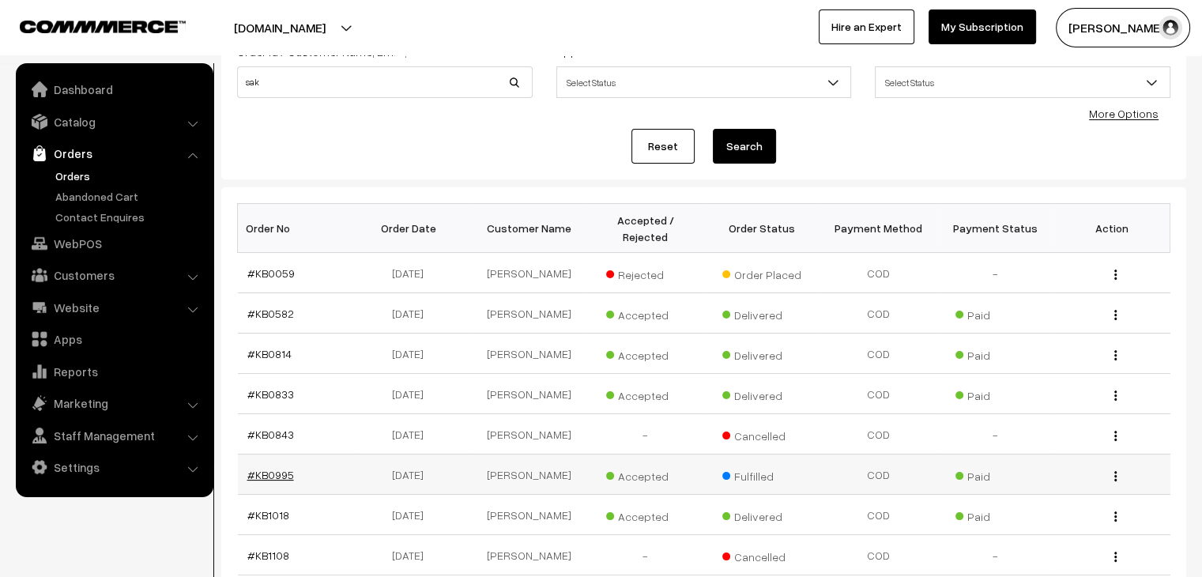
click at [269, 468] on link "#KB0995" at bounding box center [270, 474] width 47 height 13
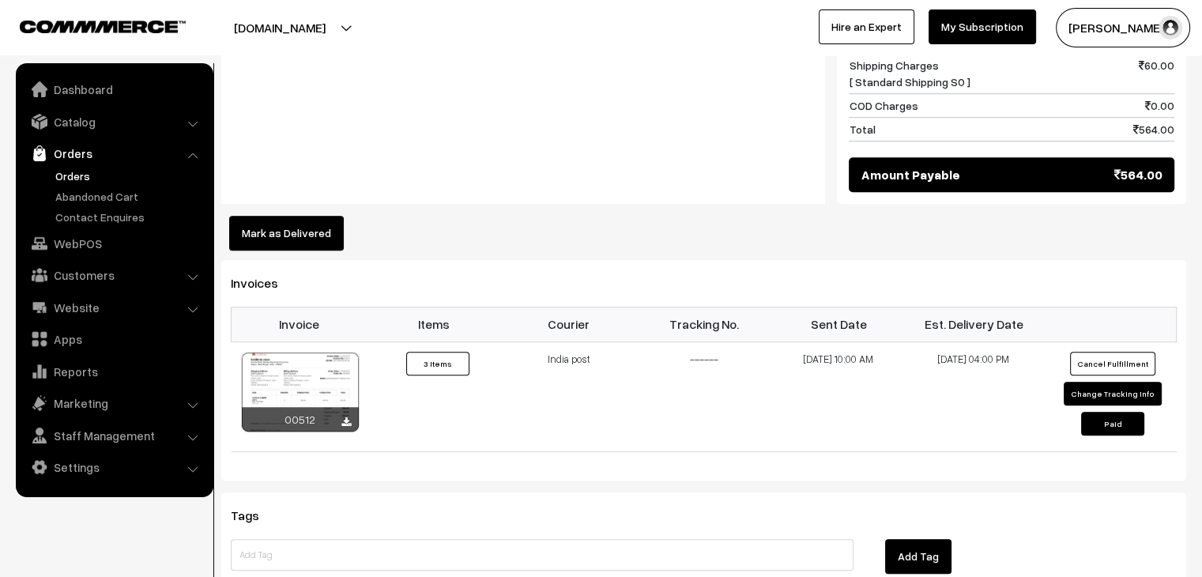
click at [304, 216] on button "Mark as Delivered" at bounding box center [286, 233] width 115 height 35
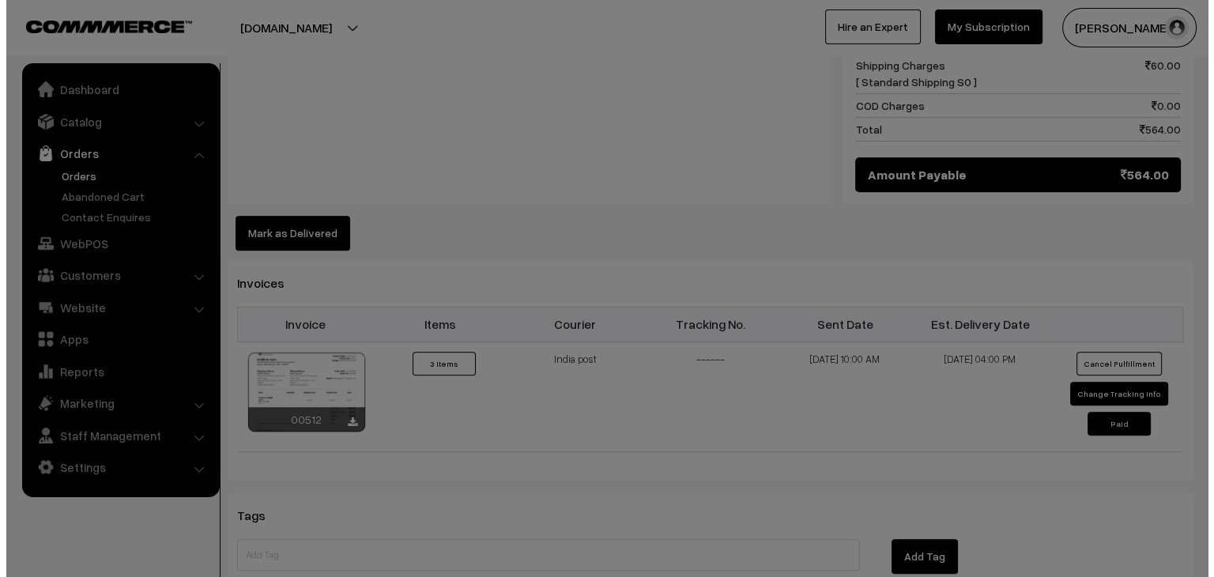
scroll to position [812, 0]
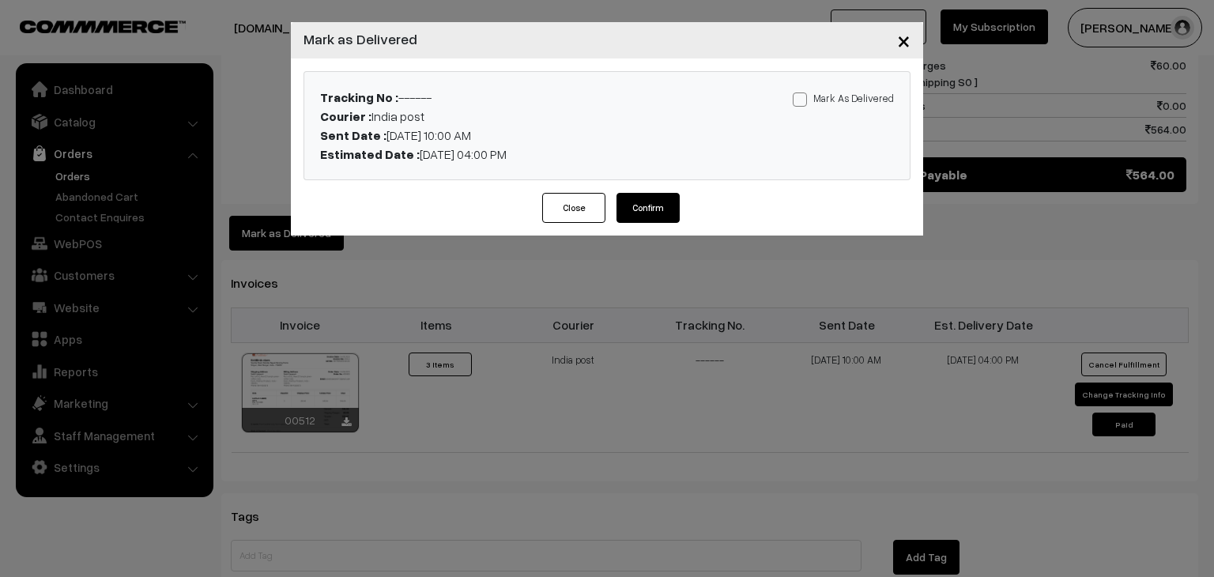
click at [807, 99] on span at bounding box center [800, 99] width 14 height 14
click at [803, 99] on input "Mark As Delivered" at bounding box center [798, 97] width 10 height 10
checkbox input "true"
click at [657, 205] on button "Confirm" at bounding box center [647, 208] width 63 height 30
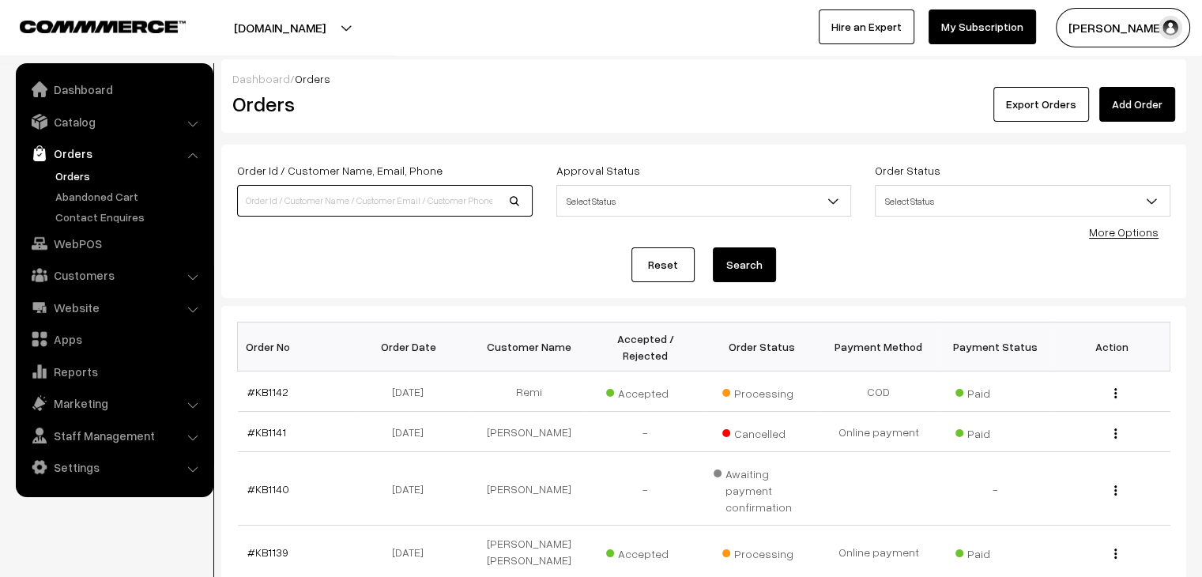
drag, startPoint x: 0, startPoint y: 0, endPoint x: 372, endPoint y: 203, distance: 423.9
click at [372, 203] on input at bounding box center [385, 201] width 296 height 32
type input "[PERSON_NAME]"
click at [713, 247] on button "Search" at bounding box center [744, 264] width 63 height 35
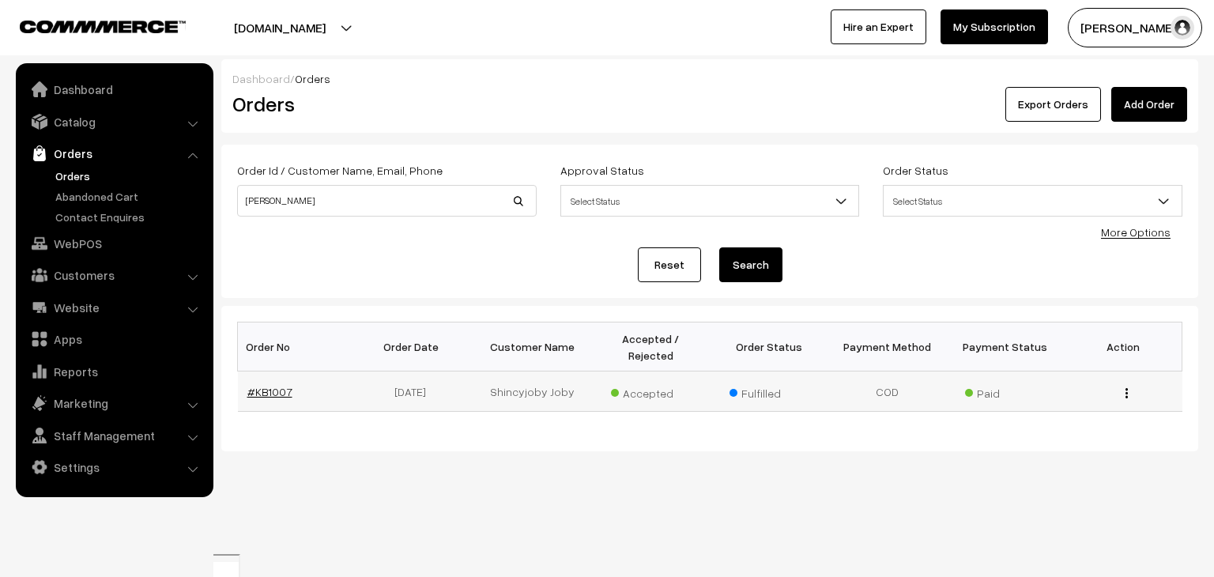
click at [276, 385] on link "#KB1007" at bounding box center [269, 391] width 45 height 13
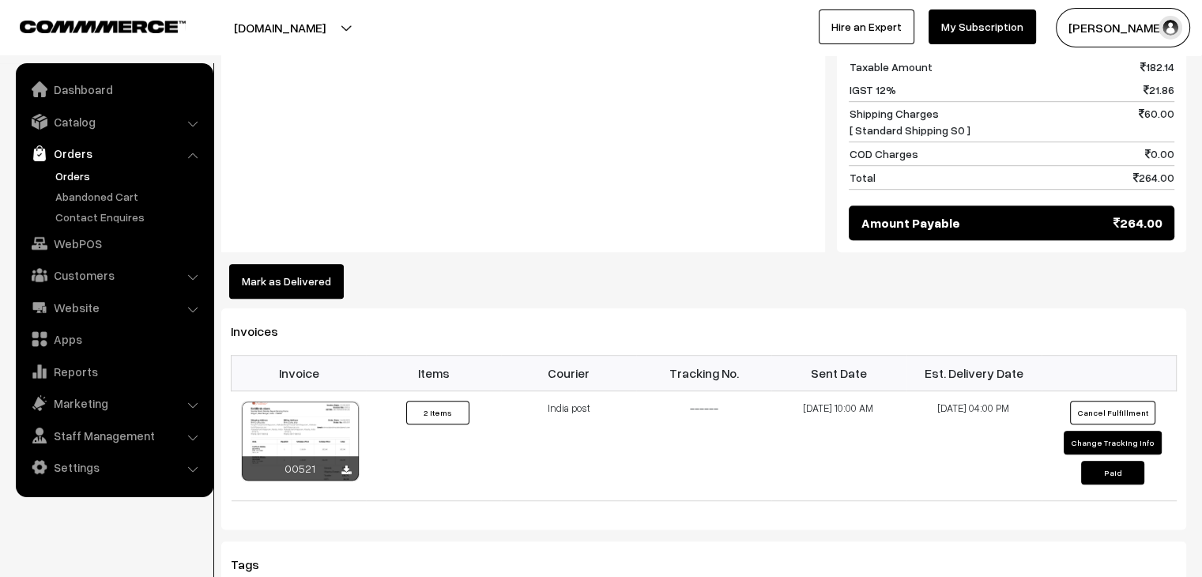
click at [302, 271] on button "Mark as Delivered" at bounding box center [286, 281] width 115 height 35
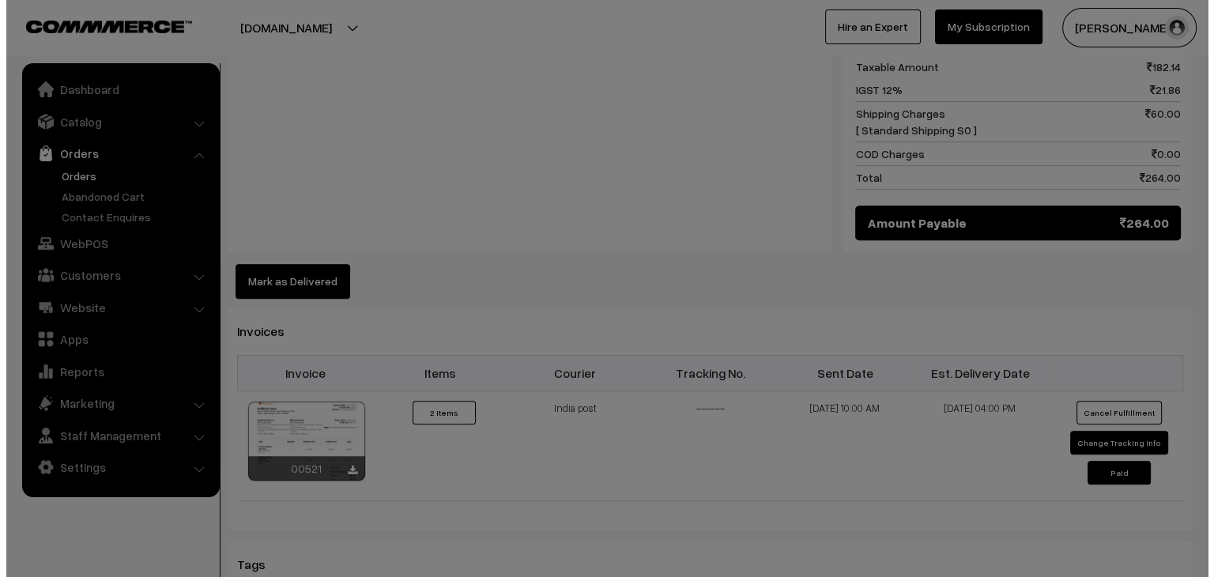
scroll to position [890, 0]
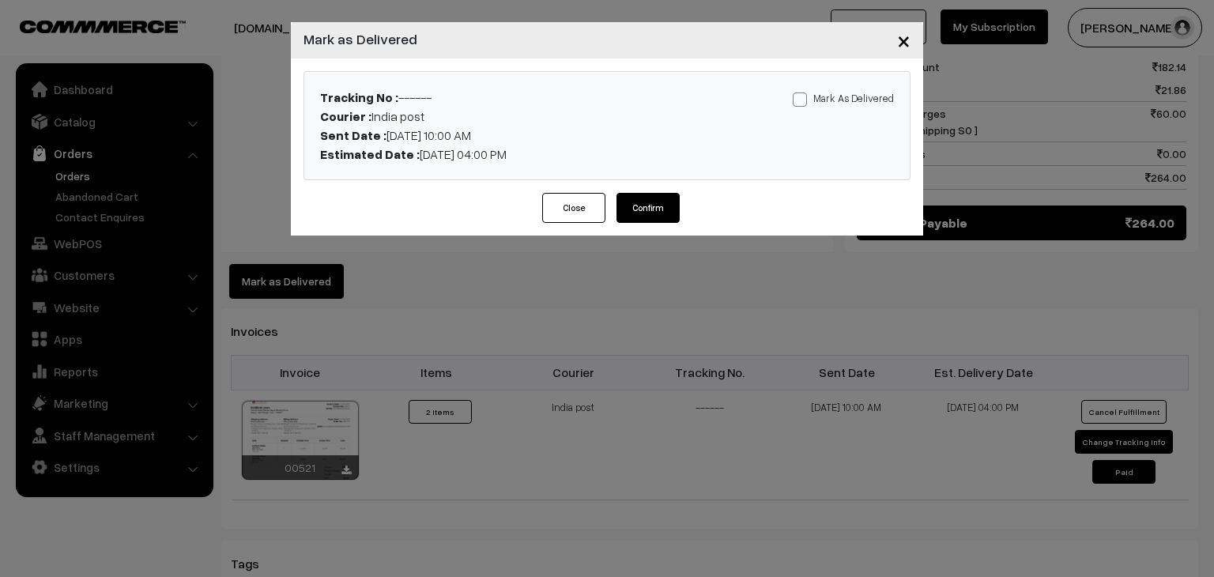
click at [844, 100] on label "Mark As Delivered" at bounding box center [843, 97] width 101 height 17
click at [803, 100] on input "Mark As Delivered" at bounding box center [798, 97] width 10 height 10
checkbox input "true"
click at [647, 213] on button "Confirm" at bounding box center [647, 208] width 63 height 30
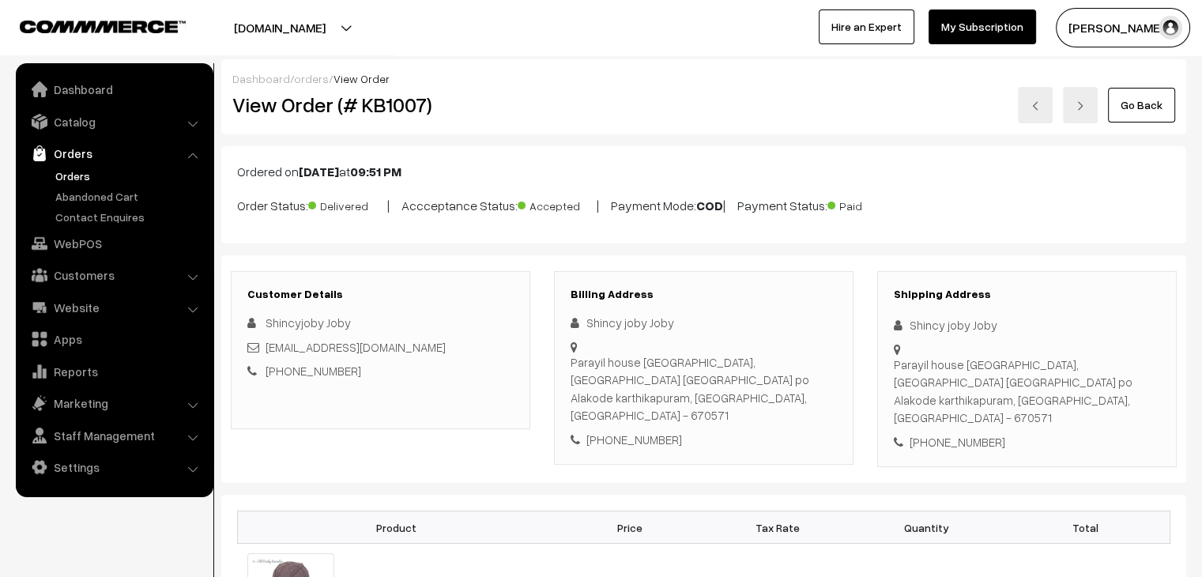
click at [82, 177] on link "Orders" at bounding box center [129, 176] width 156 height 17
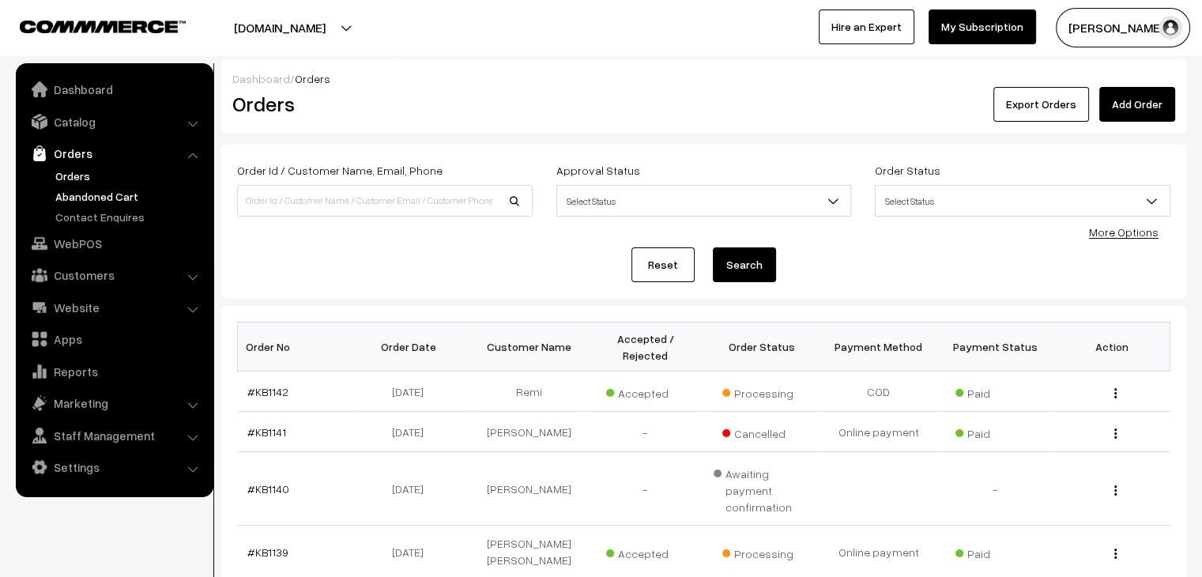
click at [79, 193] on link "Abandoned Cart" at bounding box center [129, 196] width 156 height 17
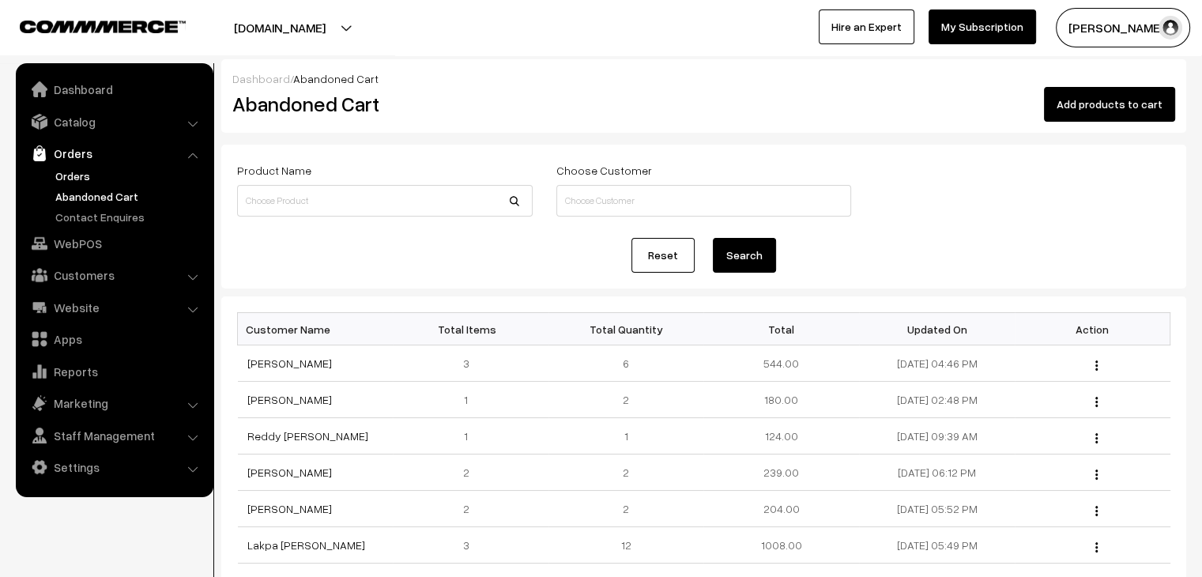
click at [61, 175] on link "Orders" at bounding box center [129, 176] width 156 height 17
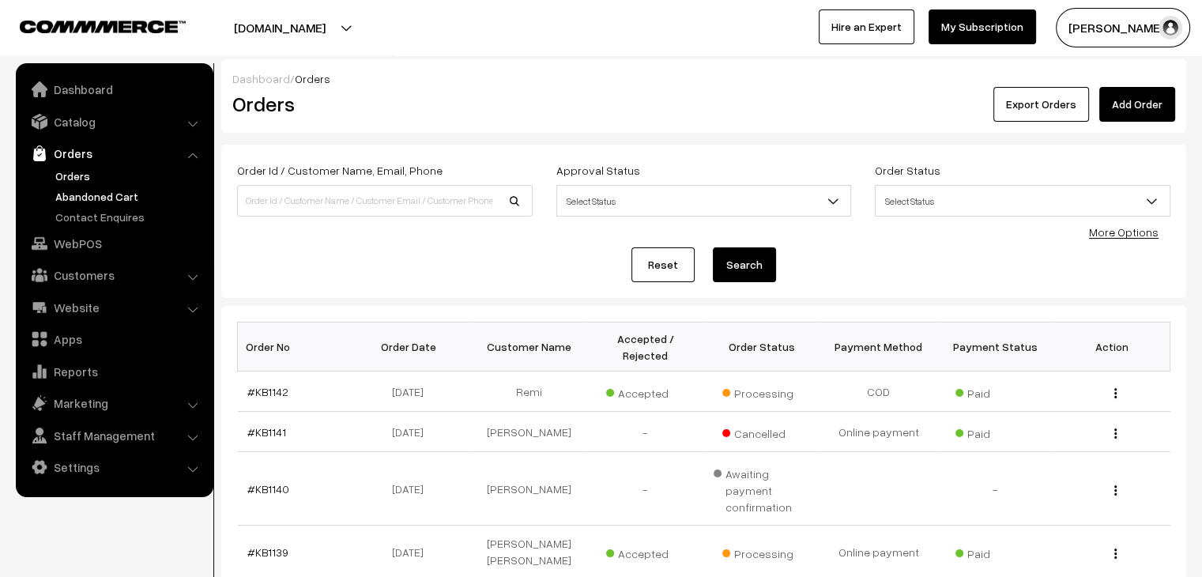
click at [100, 194] on link "Abandoned Cart" at bounding box center [129, 196] width 156 height 17
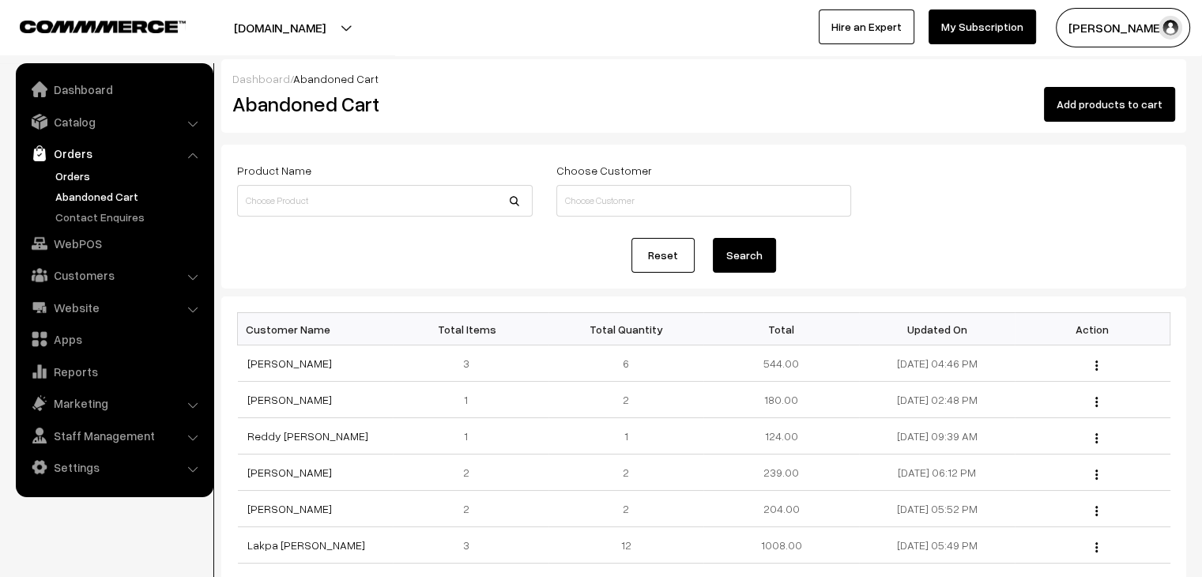
click at [94, 168] on link "Orders" at bounding box center [129, 176] width 156 height 17
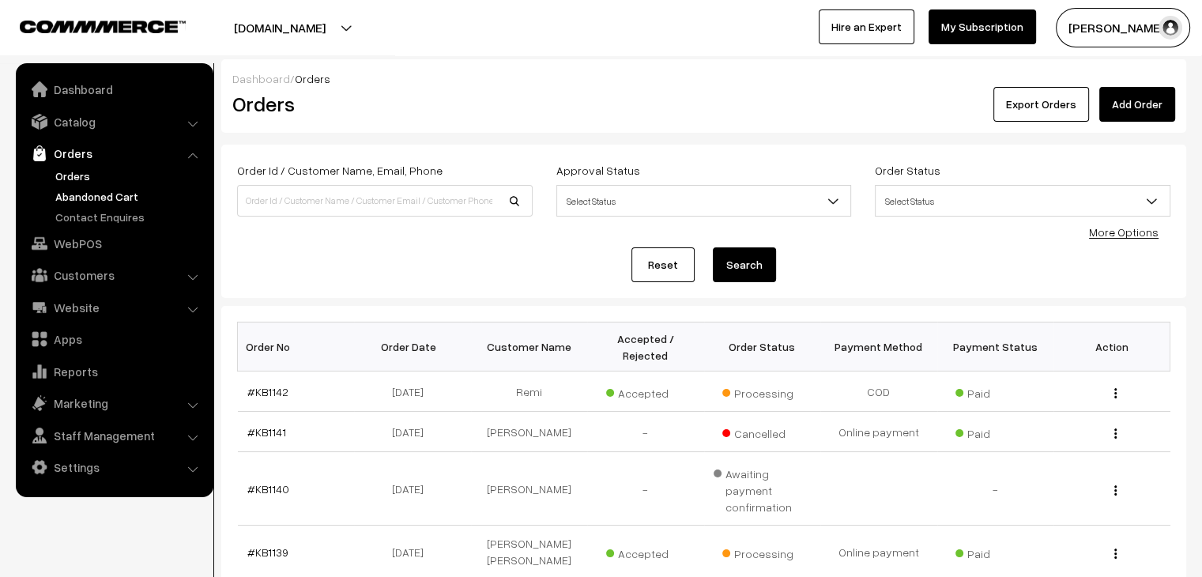
click at [79, 191] on link "Abandoned Cart" at bounding box center [129, 196] width 156 height 17
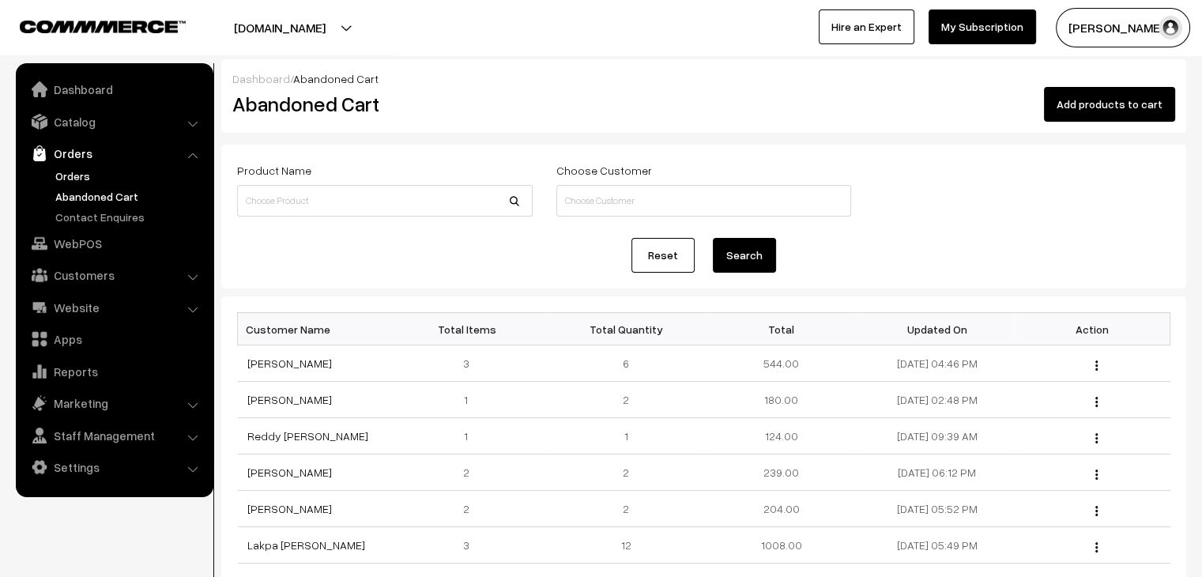
click at [79, 181] on link "Orders" at bounding box center [129, 176] width 156 height 17
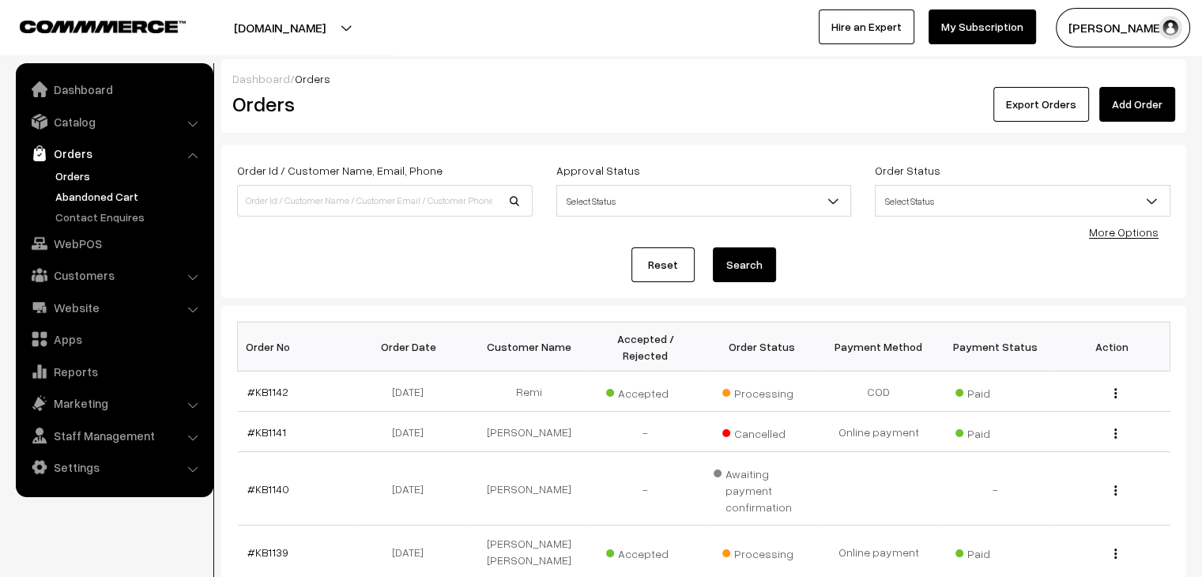
click at [100, 194] on link "Abandoned Cart" at bounding box center [129, 196] width 156 height 17
